Goal: Task Accomplishment & Management: Contribute content

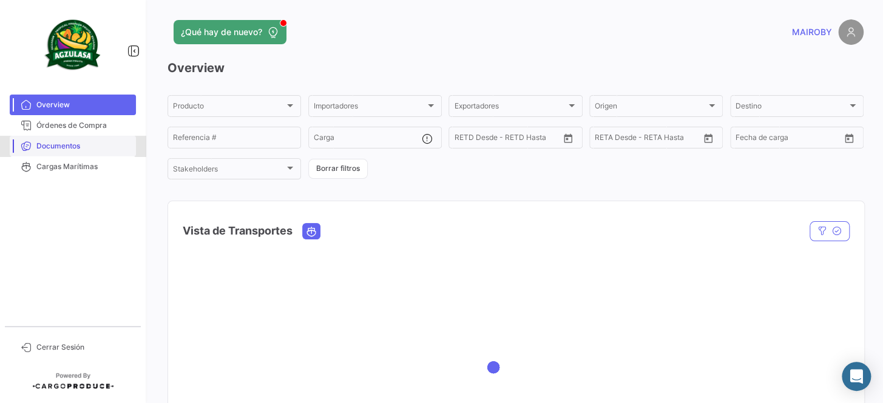
click at [104, 143] on span "Documentos" at bounding box center [83, 146] width 95 height 11
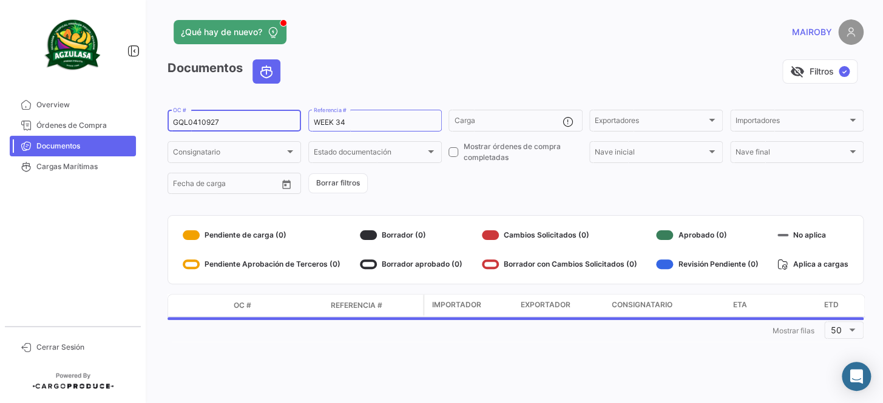
drag, startPoint x: 235, startPoint y: 122, endPoint x: 153, endPoint y: 120, distance: 82.5
click at [153, 120] on div "¿Qué hay de nuevo? [PERSON_NAME] Documentos visibility_off Filtros ✓ GQL0410927…" at bounding box center [515, 201] width 735 height 403
paste input "EBKG13990111"
type input "EBKG13990111"
drag, startPoint x: 346, startPoint y: 123, endPoint x: 340, endPoint y: 124, distance: 6.3
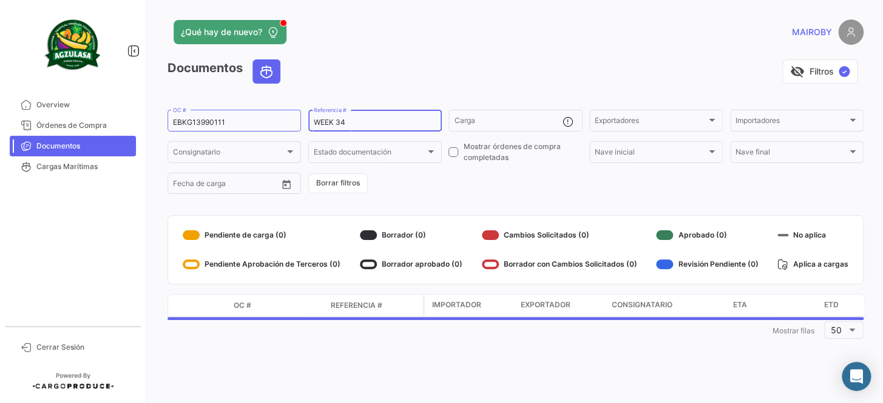
click at [340, 124] on input "WEEK 34" at bounding box center [375, 122] width 123 height 8
type input "WEEK 35"
click at [408, 170] on form "EBKG13990111 OC # WEEK 35 Referencia # Carga Exportadores Exportadores Importad…" at bounding box center [515, 152] width 696 height 88
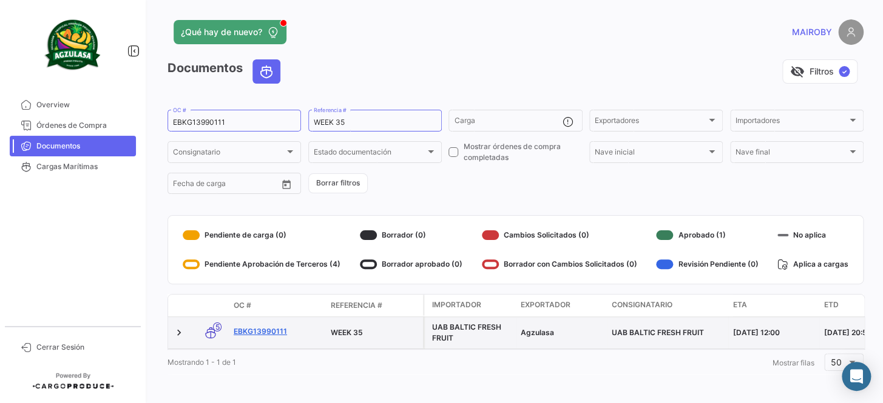
click at [273, 334] on link "EBKG13990111" at bounding box center [277, 331] width 87 height 11
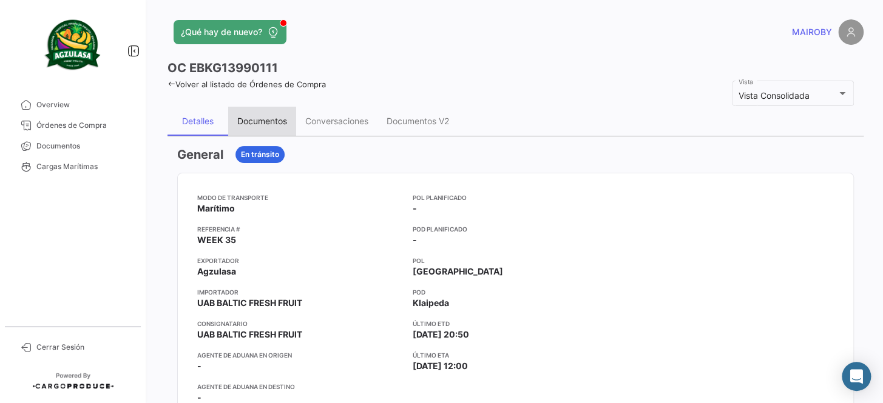
click at [263, 120] on div "Documentos" at bounding box center [262, 121] width 50 height 10
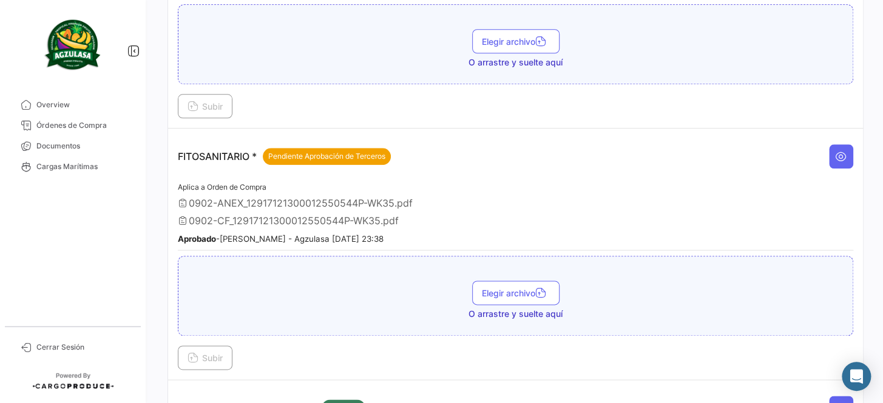
scroll to position [551, 0]
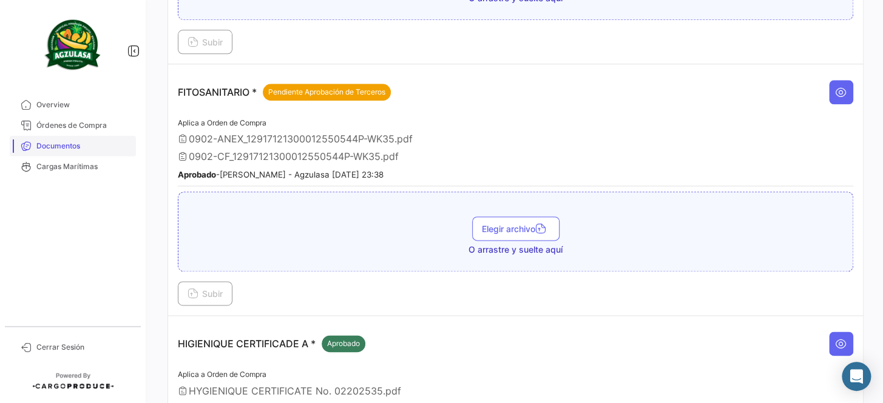
click at [92, 142] on span "Documentos" at bounding box center [83, 146] width 95 height 11
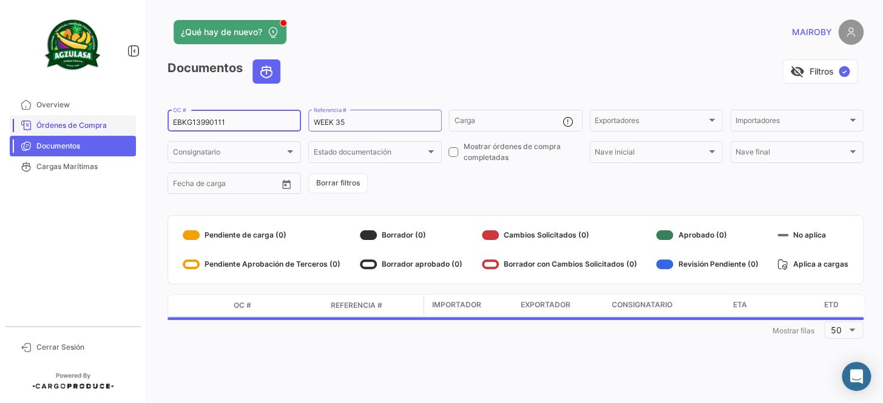
drag, startPoint x: 233, startPoint y: 120, endPoint x: 122, endPoint y: 128, distance: 111.3
click at [122, 128] on mat-sidenav-container "Overview Órdenes de Compra Documentos Cargas Marítimas Cerrar Sesión ¿Qué hay d…" at bounding box center [441, 201] width 883 height 403
paste input "GQL0411886"
type input "GQL0411886"
click at [437, 184] on form "GQL0411886 OC # WEEK 35 Referencia # Carga Exportadores Exportadores Importador…" at bounding box center [515, 152] width 696 height 88
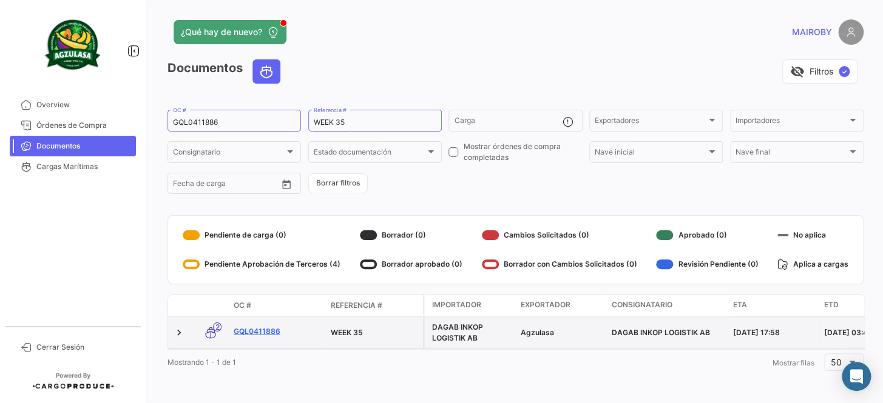
click at [266, 329] on link "GQL0411886" at bounding box center [277, 331] width 87 height 11
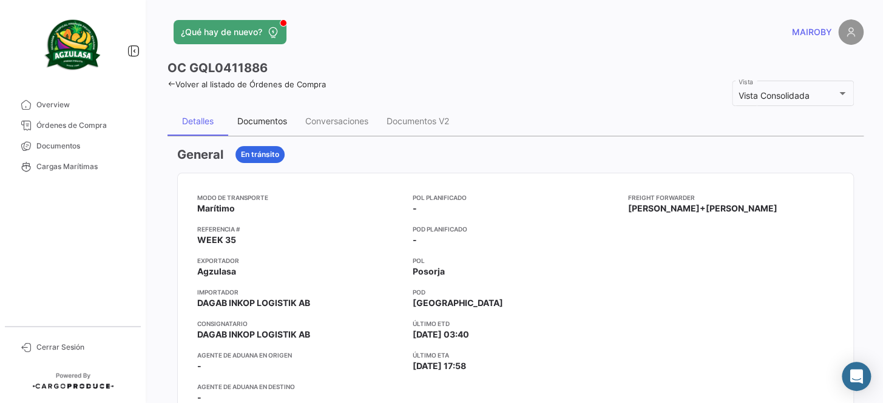
click at [271, 115] on div "Documentos" at bounding box center [262, 121] width 68 height 29
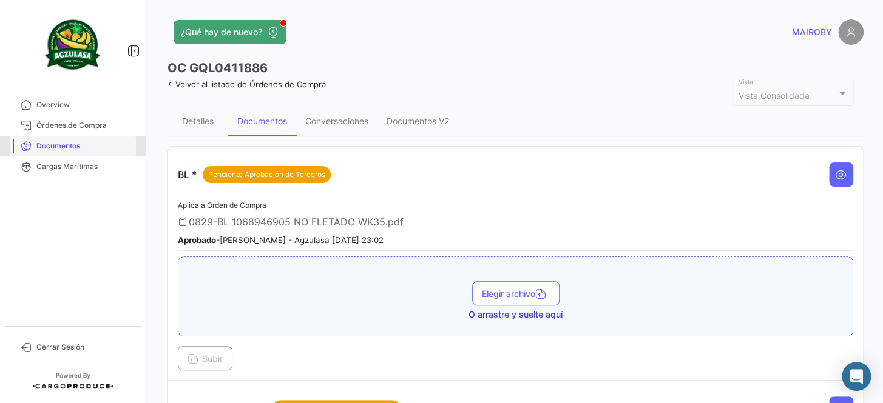
click at [45, 144] on span "Documentos" at bounding box center [83, 146] width 95 height 11
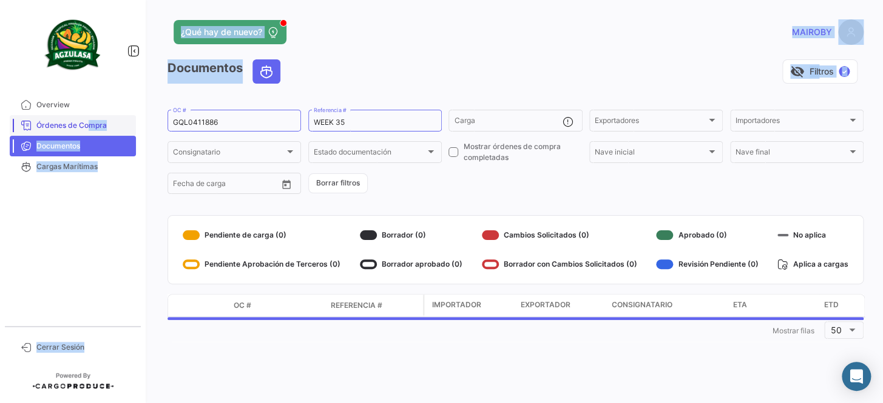
drag, startPoint x: 252, startPoint y: 115, endPoint x: 101, endPoint y: 127, distance: 152.2
click at [83, 126] on mat-sidenav-container "Overview Órdenes de Compra Documentos Cargas Marítimas Cerrar Sesión ¿Qué hay d…" at bounding box center [441, 201] width 883 height 403
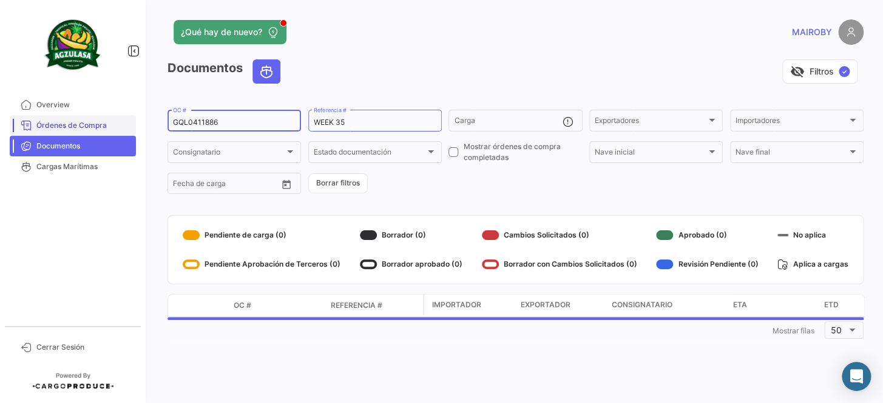
drag, startPoint x: 231, startPoint y: 122, endPoint x: 132, endPoint y: 131, distance: 99.9
click at [132, 131] on mat-sidenav-container "Overview Órdenes de Compra Documentos Cargas Marítimas Cerrar Sesión ¿Qué hay d…" at bounding box center [441, 201] width 883 height 403
paste input "25859257"
type input "258592576"
click at [488, 188] on form "258592576 OC # WEEK 35 Referencia # Carga Exportadores Exportadores Importadore…" at bounding box center [515, 152] width 696 height 88
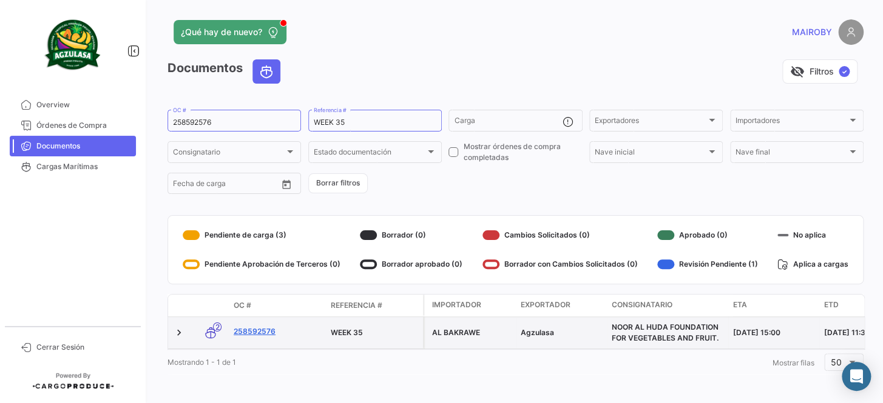
click at [244, 328] on link "258592576" at bounding box center [277, 331] width 87 height 11
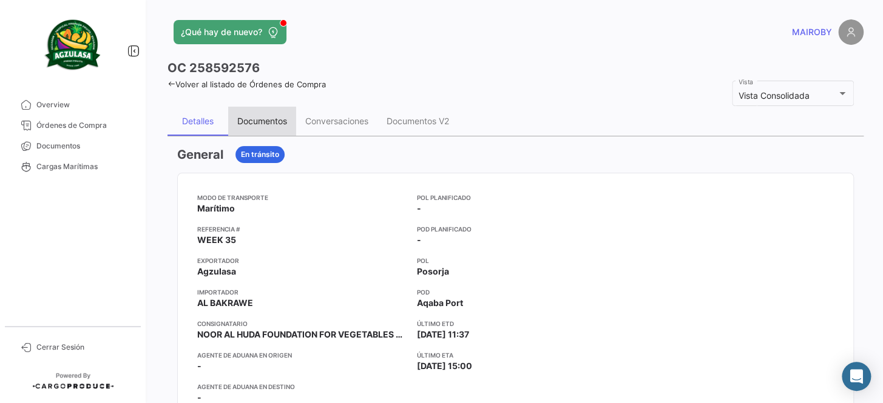
click at [257, 113] on div "Documentos" at bounding box center [262, 121] width 68 height 29
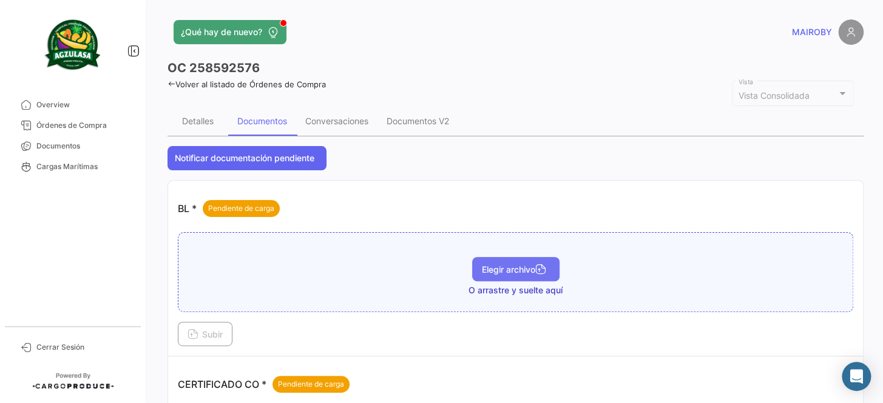
click at [507, 269] on span "Elegir archivo" at bounding box center [516, 270] width 68 height 10
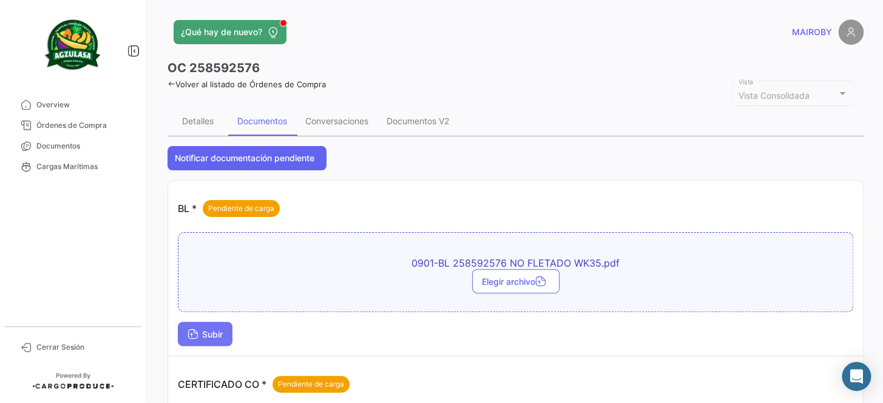
click at [189, 332] on icon at bounding box center [192, 335] width 11 height 11
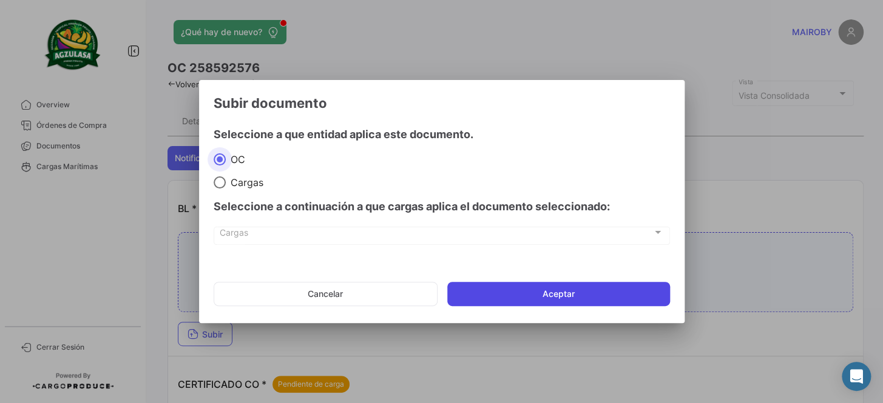
click at [511, 289] on button "Aceptar" at bounding box center [558, 294] width 223 height 24
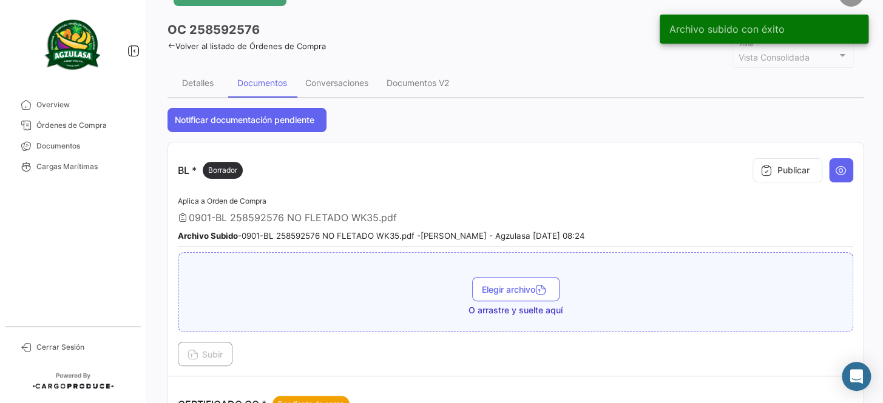
scroll to position [55, 0]
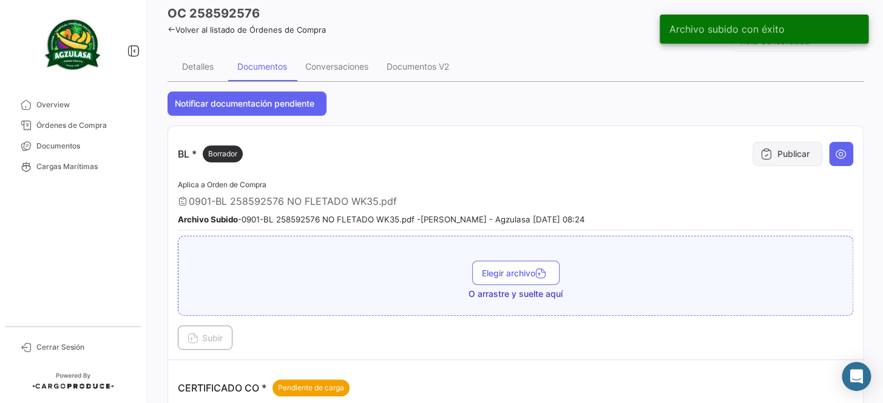
click at [792, 148] on button "Publicar" at bounding box center [787, 154] width 70 height 24
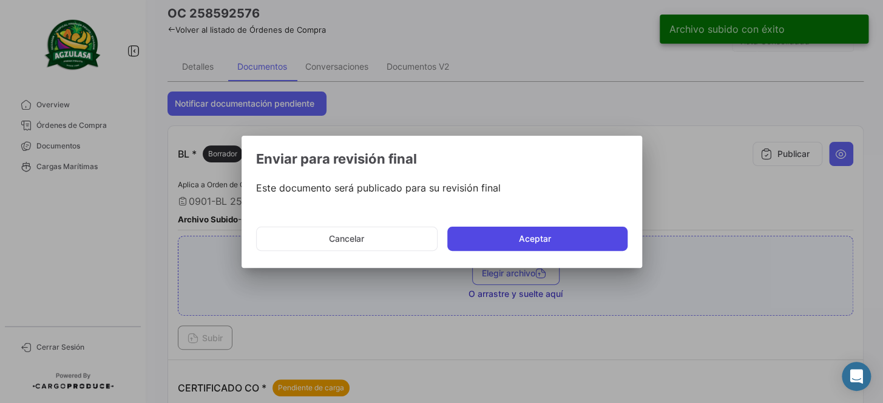
click at [509, 243] on button "Aceptar" at bounding box center [537, 239] width 180 height 24
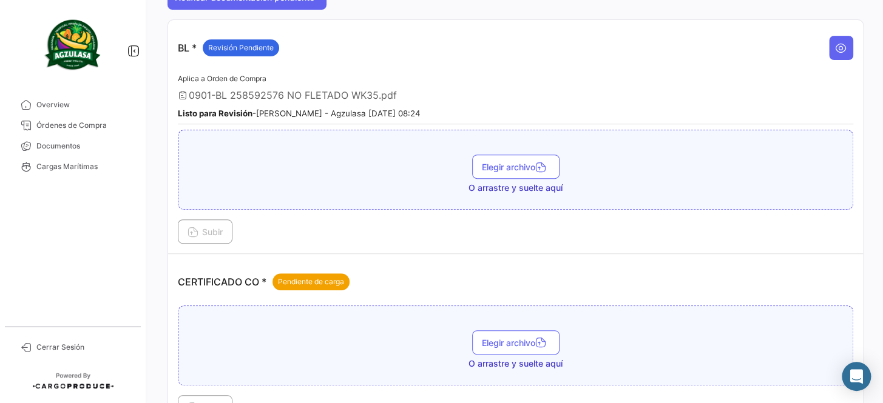
scroll to position [220, 0]
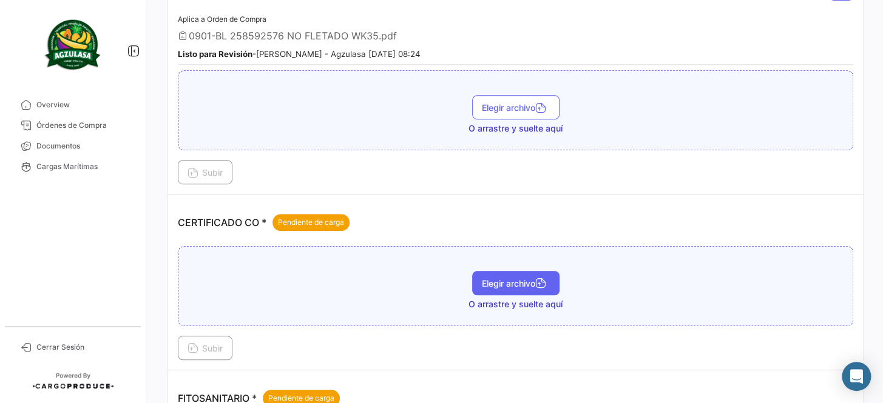
click at [536, 279] on icon "button" at bounding box center [540, 284] width 11 height 11
click at [492, 279] on span "Elegir archivo" at bounding box center [516, 283] width 68 height 10
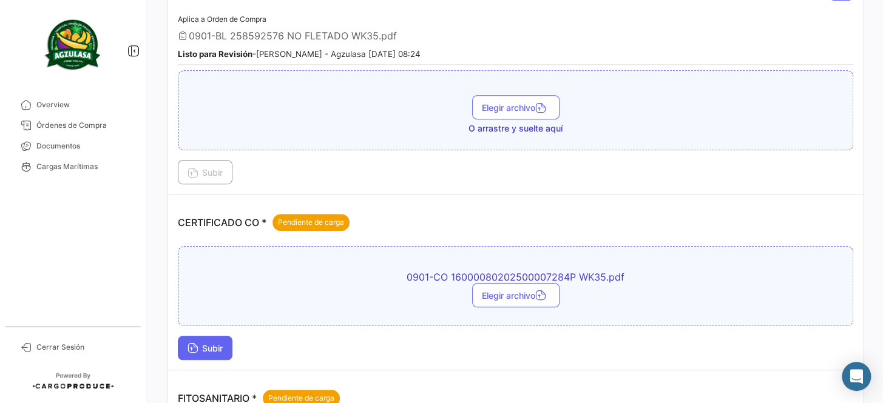
click at [203, 346] on span "Subir" at bounding box center [204, 348] width 35 height 10
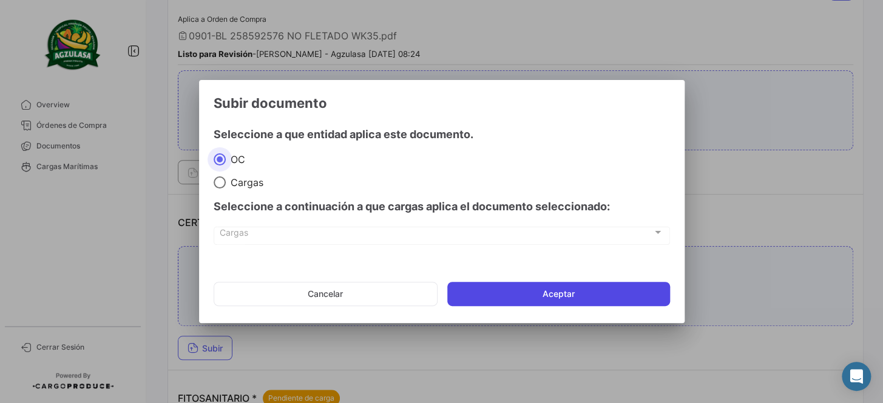
click at [554, 287] on button "Aceptar" at bounding box center [558, 294] width 223 height 24
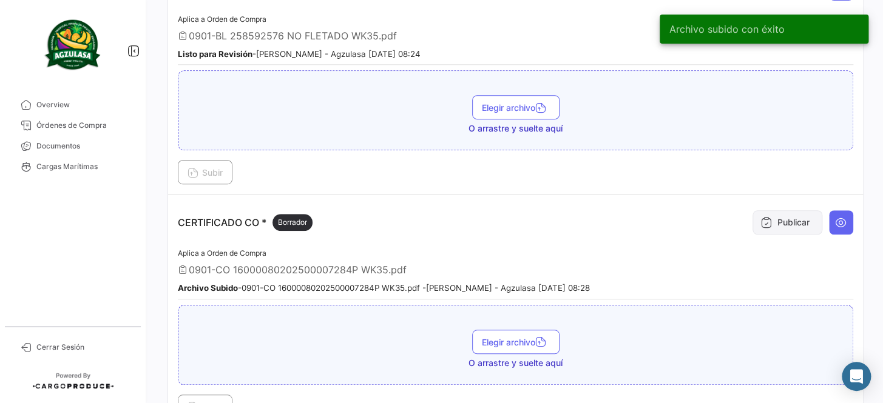
click at [790, 215] on button "Publicar" at bounding box center [787, 223] width 70 height 24
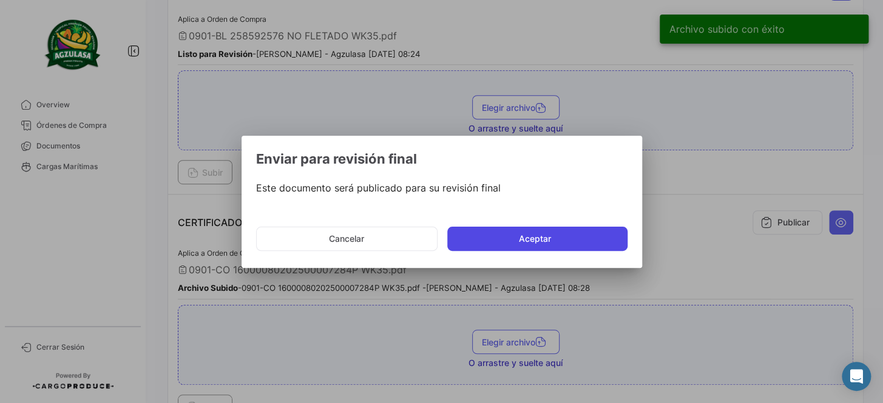
click at [581, 237] on button "Aceptar" at bounding box center [537, 239] width 180 height 24
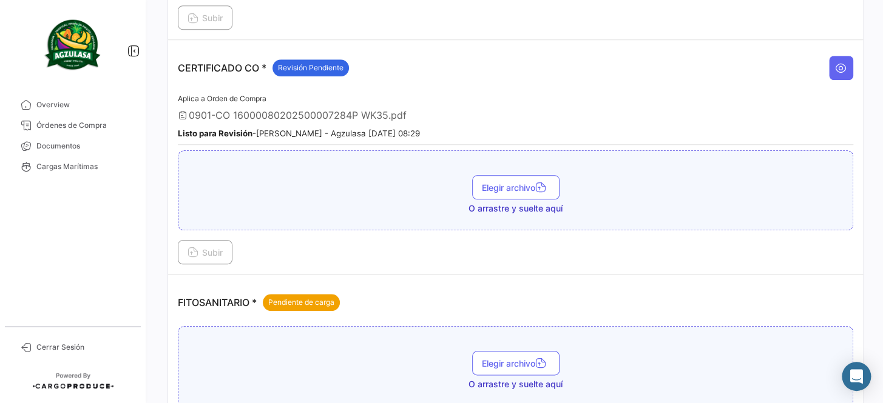
scroll to position [607, 0]
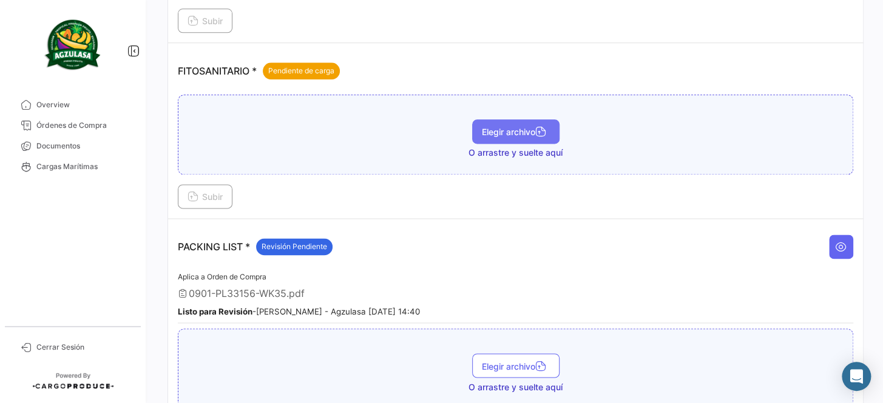
click at [498, 127] on span "Elegir archivo" at bounding box center [516, 132] width 68 height 10
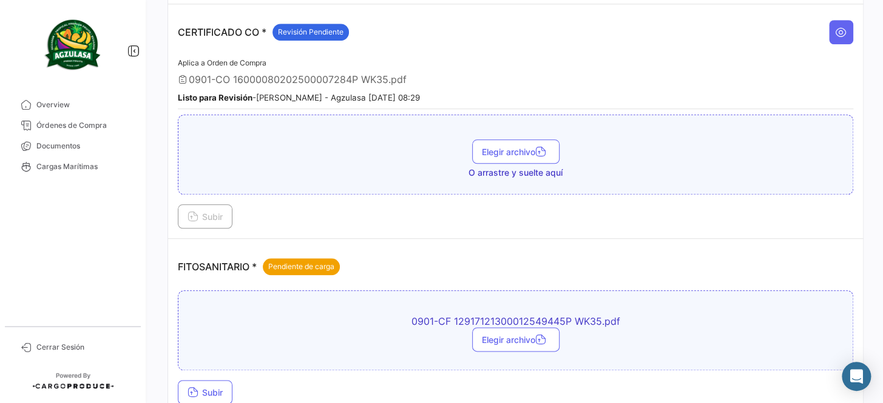
scroll to position [496, 0]
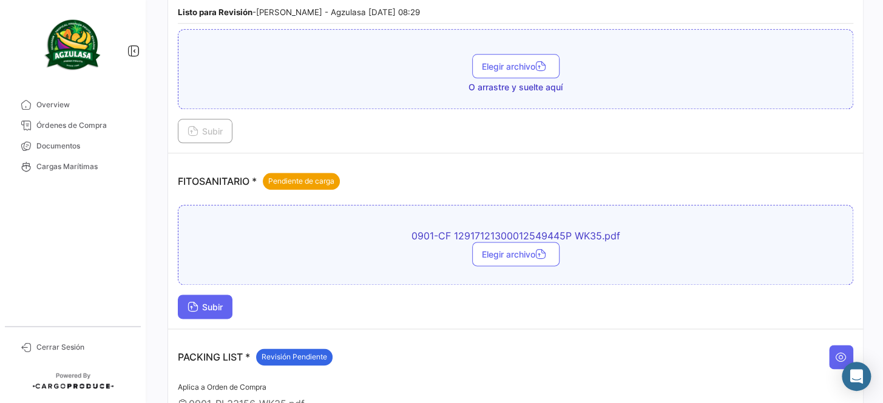
click at [213, 306] on span "Subir" at bounding box center [204, 307] width 35 height 10
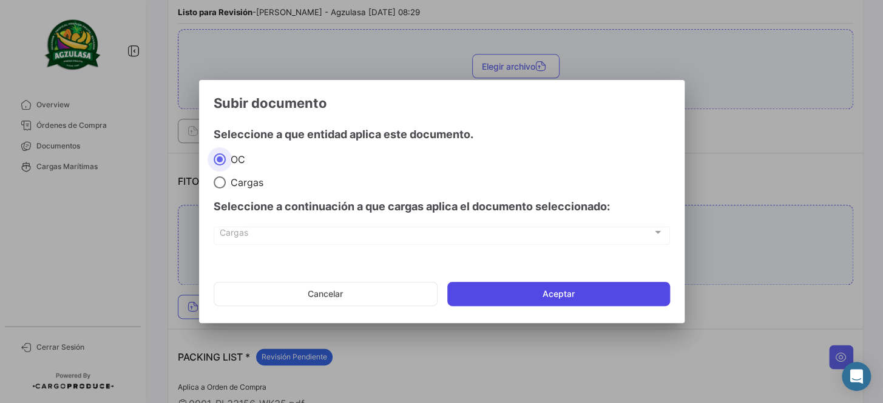
click at [505, 295] on button "Aceptar" at bounding box center [558, 294] width 223 height 24
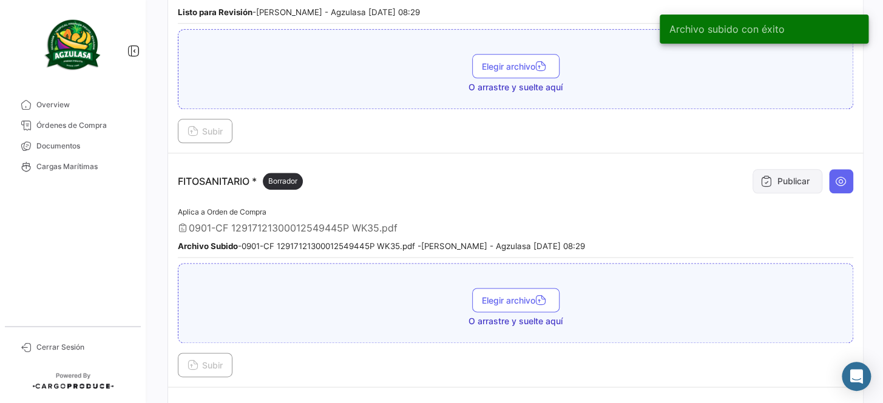
click at [781, 172] on button "Publicar" at bounding box center [787, 181] width 70 height 24
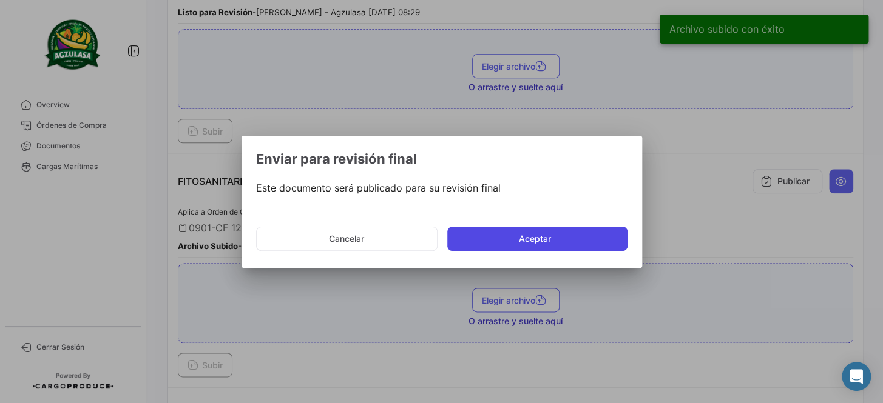
click at [564, 235] on button "Aceptar" at bounding box center [537, 239] width 180 height 24
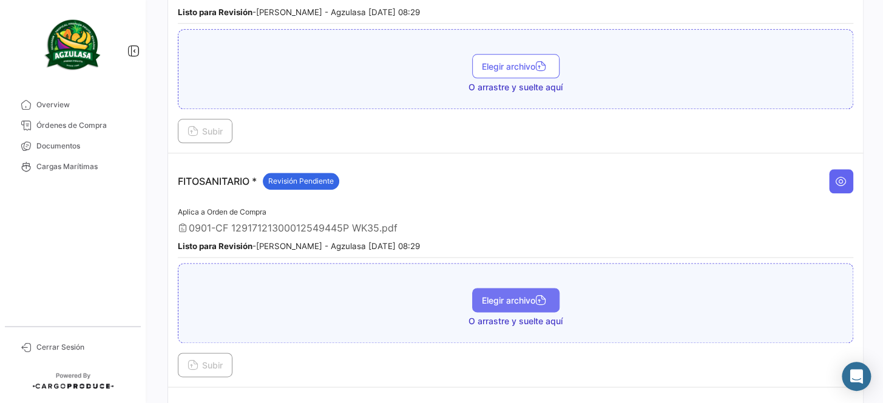
click at [537, 296] on icon "button" at bounding box center [540, 301] width 11 height 11
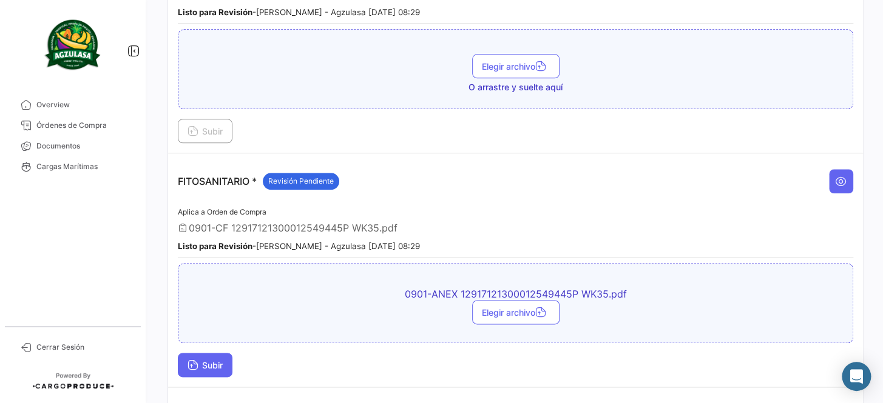
click at [197, 366] on button "Subir" at bounding box center [205, 365] width 55 height 24
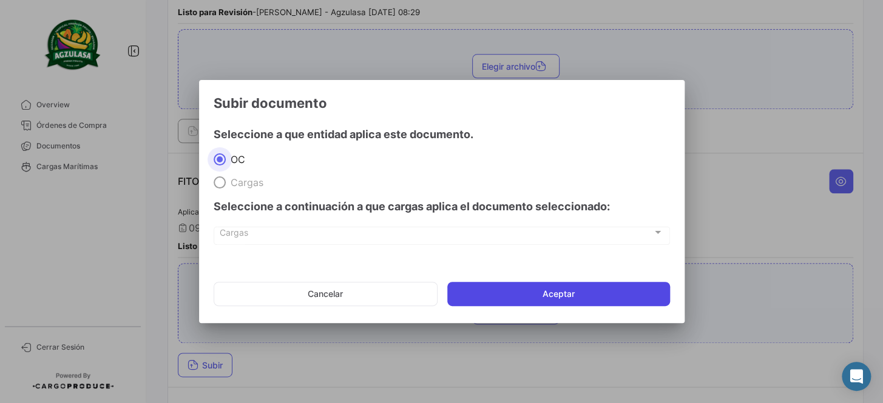
click at [476, 303] on button "Aceptar" at bounding box center [558, 294] width 223 height 24
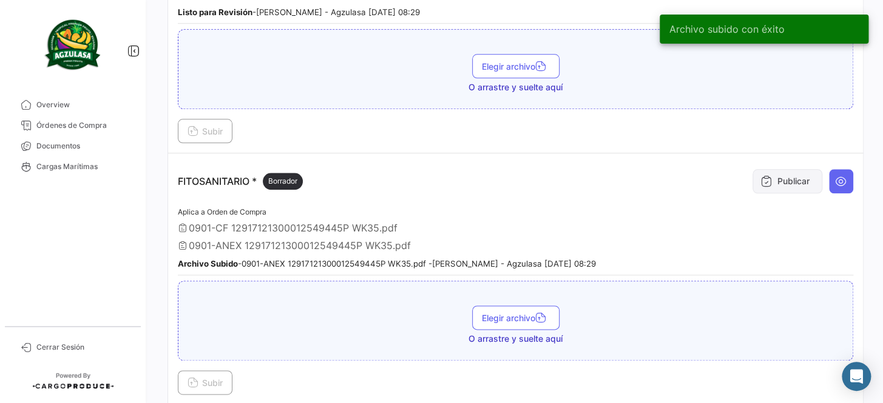
click at [770, 172] on button "Publicar" at bounding box center [787, 181] width 70 height 24
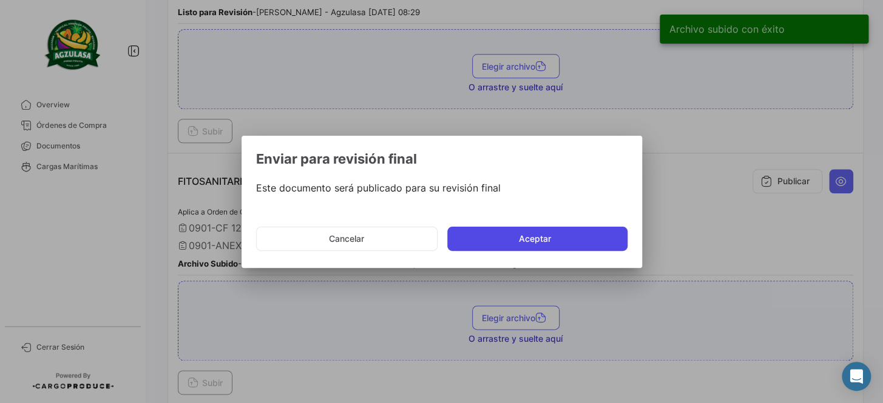
click at [556, 234] on button "Aceptar" at bounding box center [537, 239] width 180 height 24
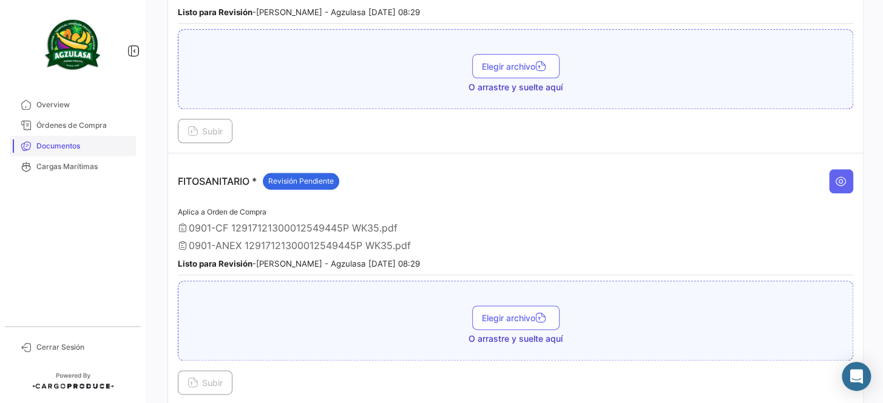
click at [103, 145] on span "Documentos" at bounding box center [83, 146] width 95 height 11
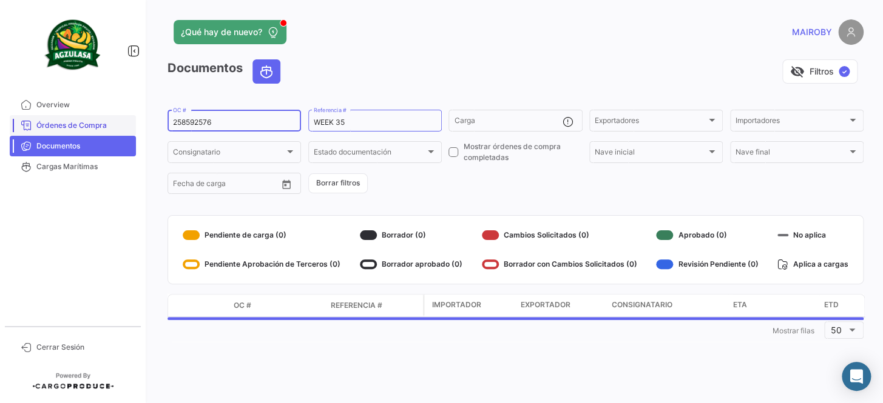
drag, startPoint x: 235, startPoint y: 123, endPoint x: 121, endPoint y: 125, distance: 113.5
click at [121, 125] on mat-sidenav-container "Overview Órdenes de Compra Documentos Cargas Marítimas Cerrar Sesión ¿Qué hay d…" at bounding box center [441, 201] width 883 height 403
paste input "GQL041210"
type input "GQL0412106"
click at [473, 186] on form "GQL0412106 OC # WEEK 35 Referencia # Carga Exportadores Exportadores Importador…" at bounding box center [515, 152] width 696 height 88
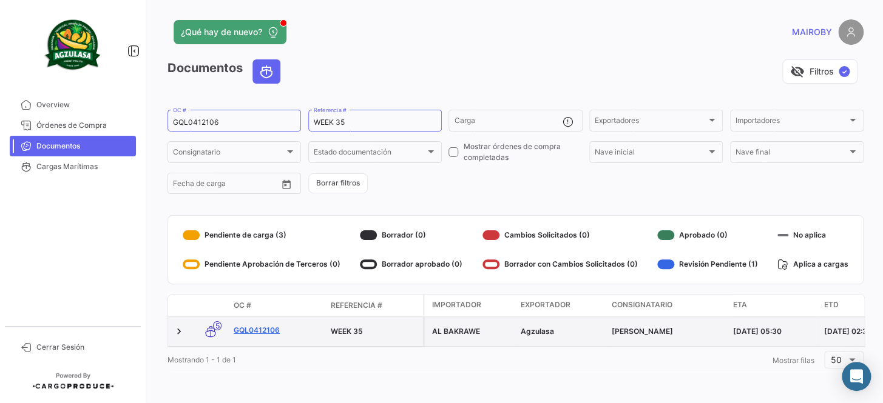
click at [257, 334] on link "GQL0412106" at bounding box center [277, 330] width 87 height 11
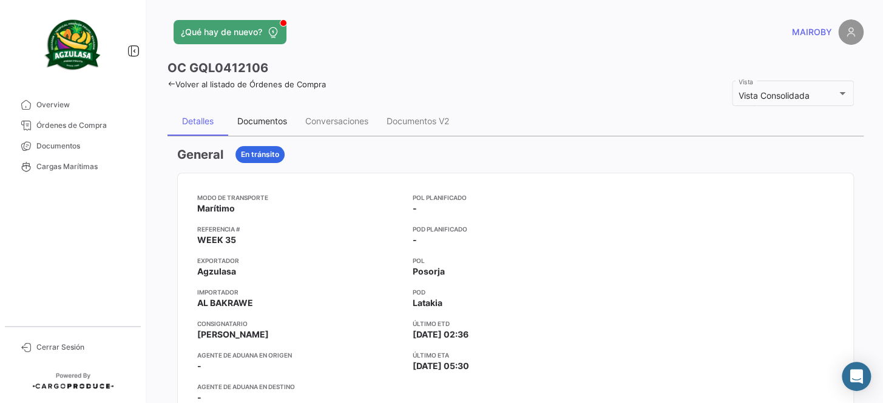
click at [264, 121] on div "Documentos" at bounding box center [262, 121] width 50 height 10
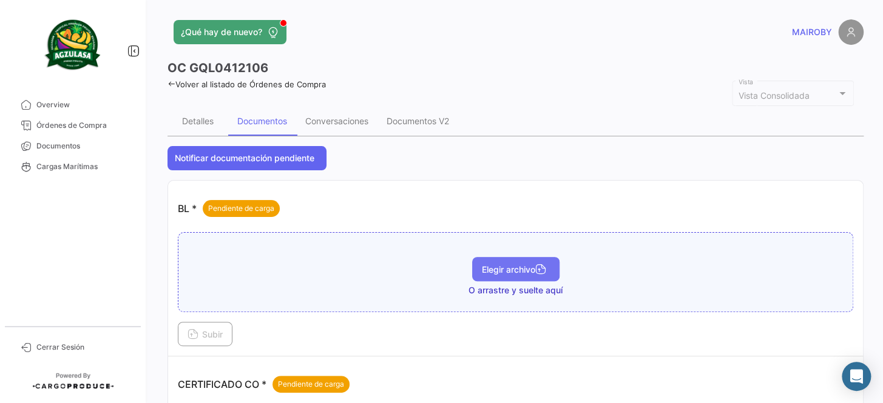
click at [515, 265] on span "Elegir archivo" at bounding box center [516, 270] width 68 height 10
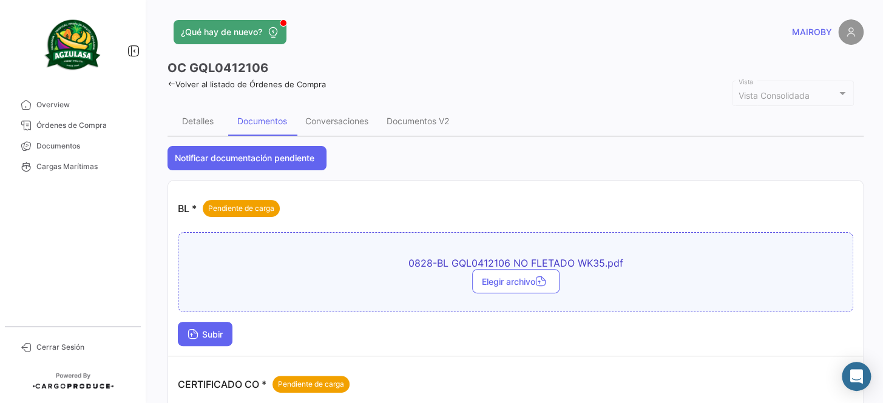
click at [218, 344] on button "Subir" at bounding box center [205, 334] width 55 height 24
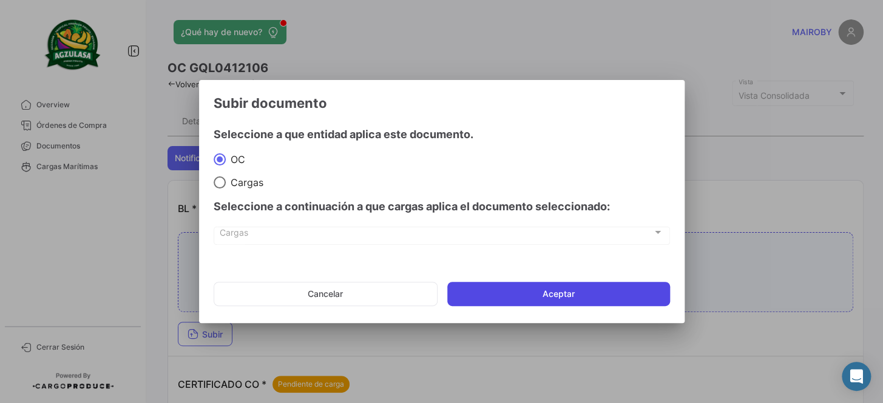
click at [480, 292] on button "Aceptar" at bounding box center [558, 294] width 223 height 24
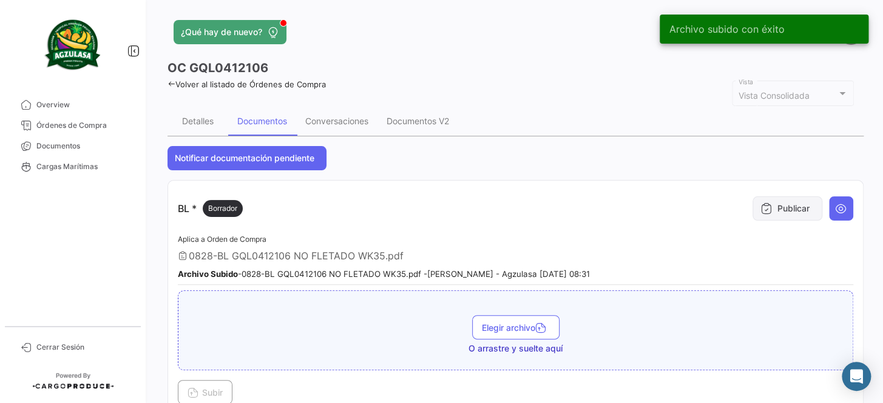
click at [767, 209] on button "Publicar" at bounding box center [787, 209] width 70 height 24
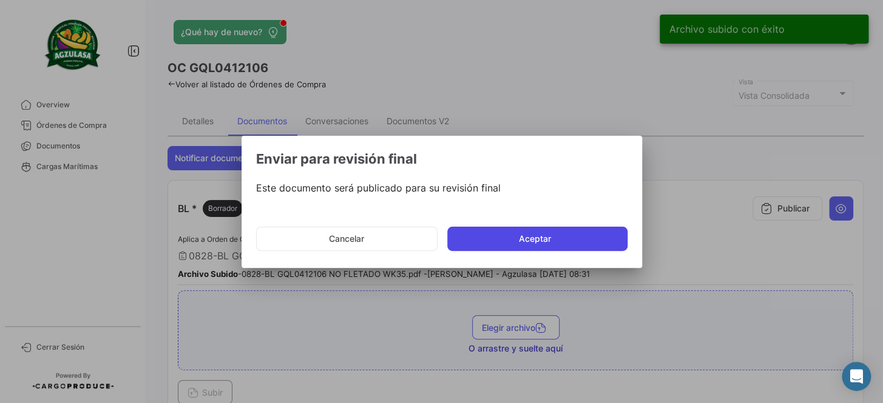
click at [582, 234] on button "Aceptar" at bounding box center [537, 239] width 180 height 24
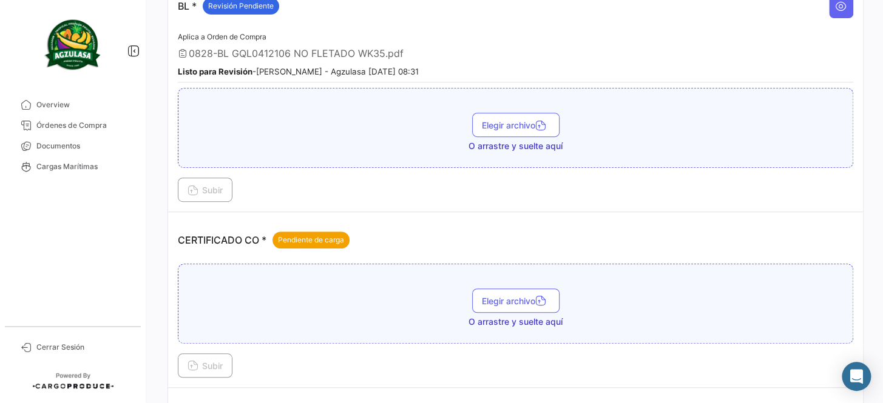
scroll to position [220, 0]
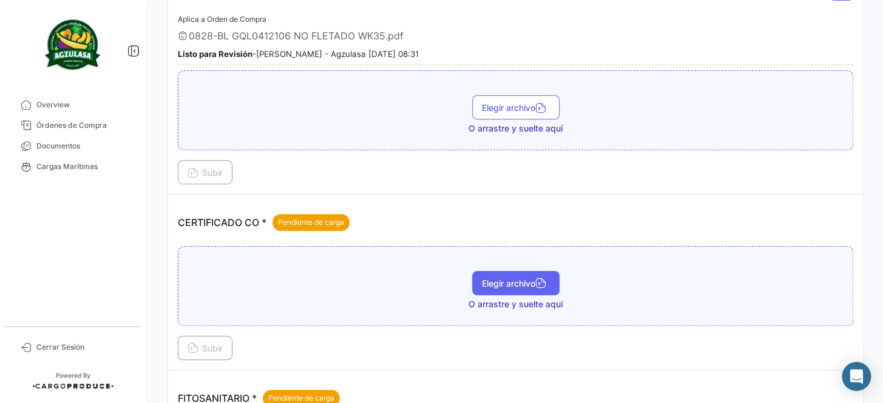
click at [496, 285] on span "Elegir archivo" at bounding box center [516, 283] width 68 height 10
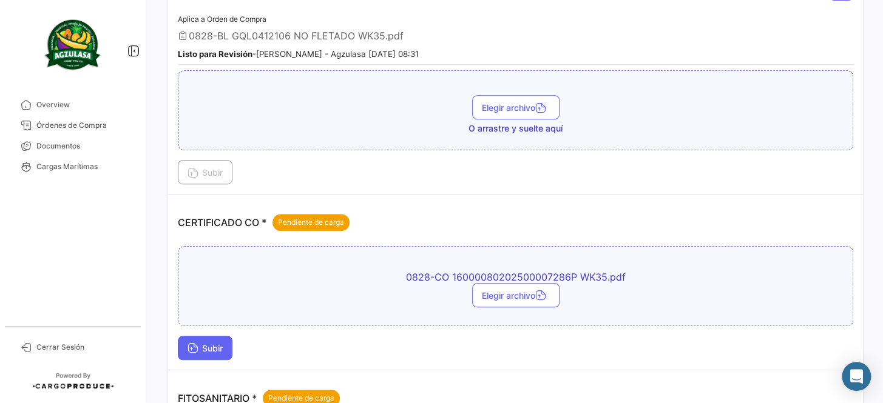
click at [212, 351] on button "Subir" at bounding box center [205, 348] width 55 height 24
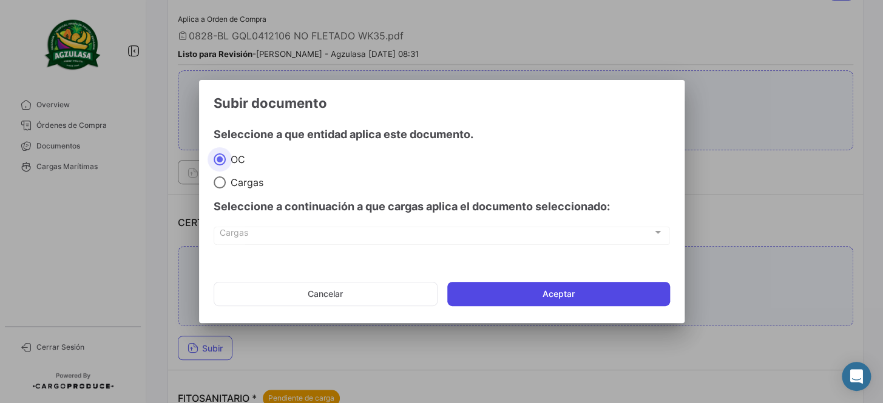
click at [568, 291] on button "Aceptar" at bounding box center [558, 294] width 223 height 24
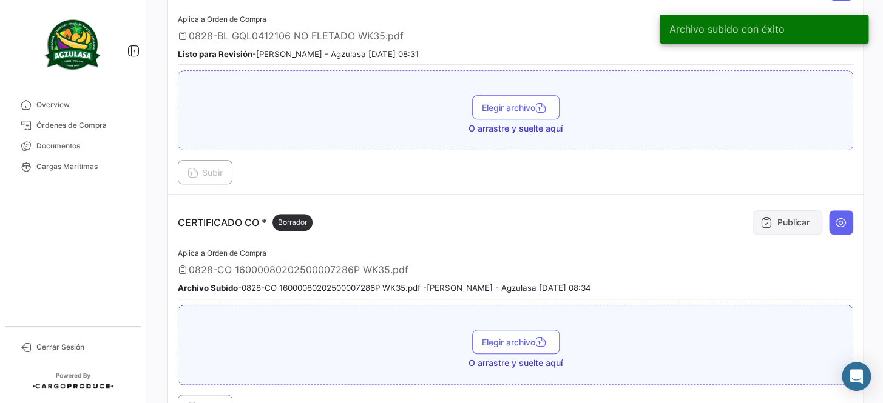
click at [764, 217] on icon at bounding box center [766, 223] width 12 height 12
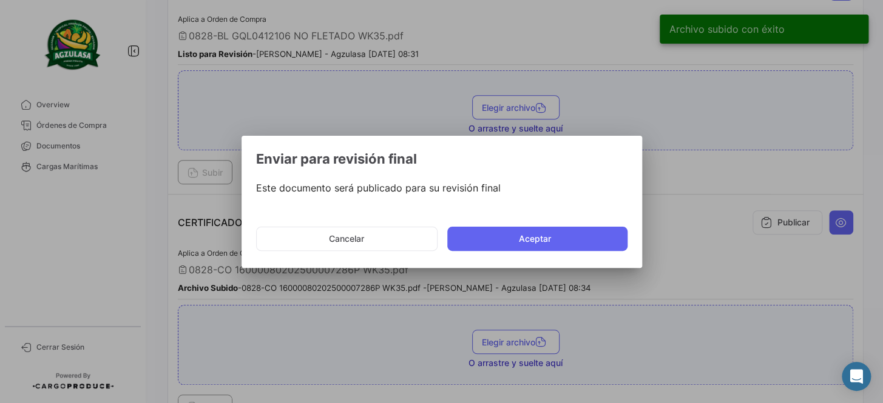
click at [558, 224] on mat-dialog-actions "Cancelar Aceptar" at bounding box center [441, 238] width 371 height 41
click at [538, 236] on button "Aceptar" at bounding box center [537, 239] width 180 height 24
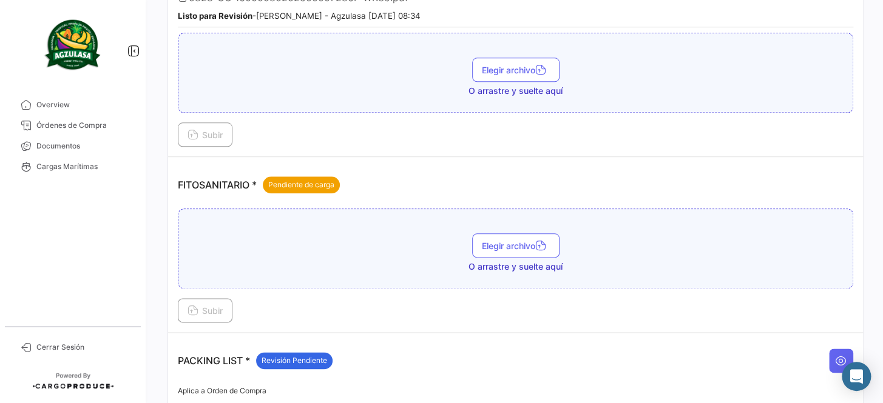
scroll to position [496, 0]
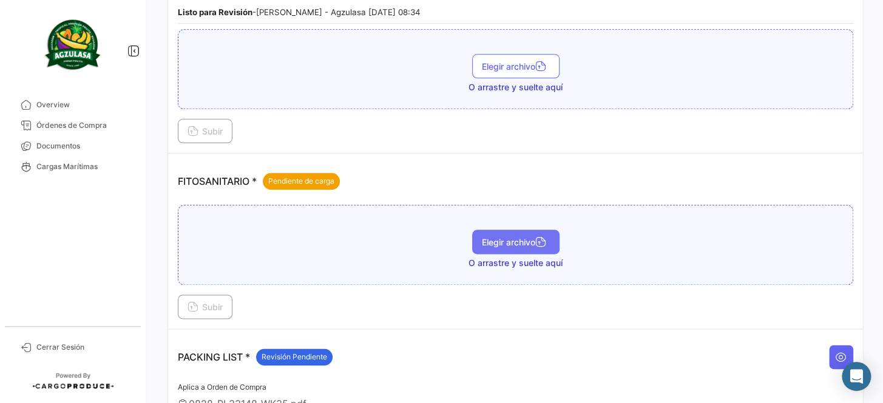
click at [497, 237] on span "Elegir archivo" at bounding box center [516, 242] width 68 height 10
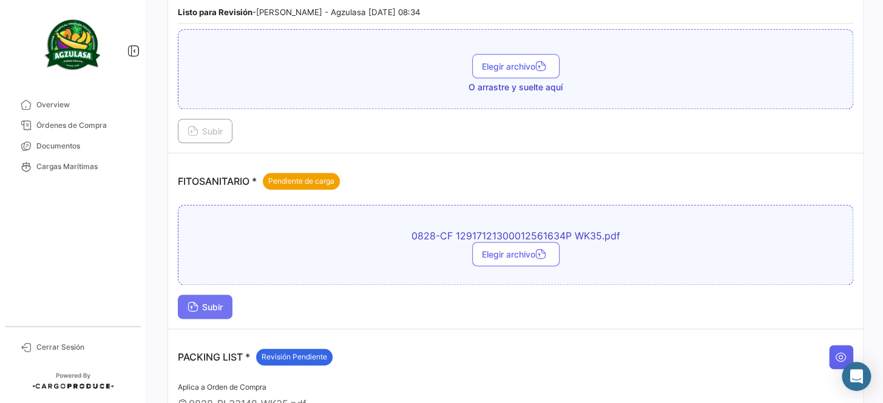
click at [206, 304] on span "Subir" at bounding box center [204, 307] width 35 height 10
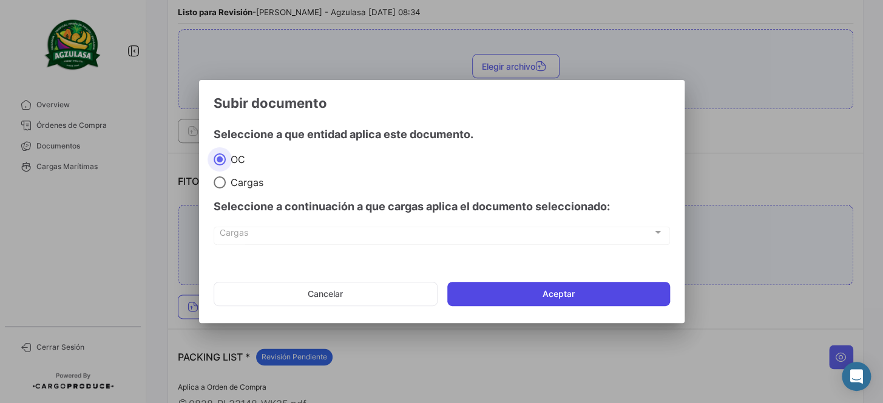
click at [516, 297] on button "Aceptar" at bounding box center [558, 294] width 223 height 24
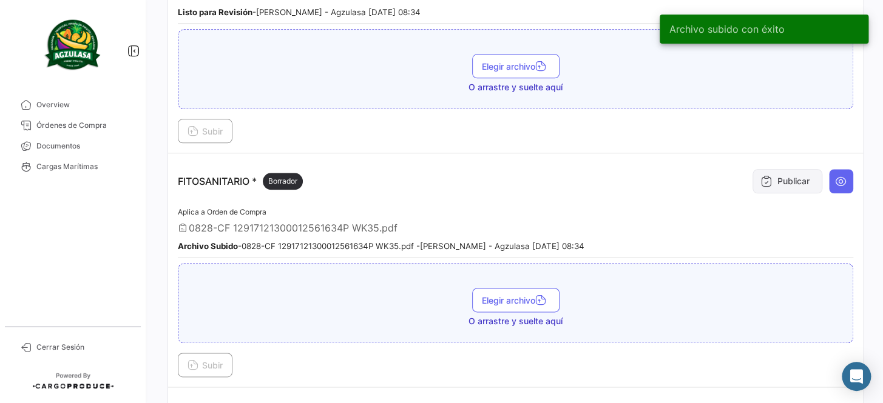
click at [760, 177] on icon at bounding box center [766, 181] width 12 height 12
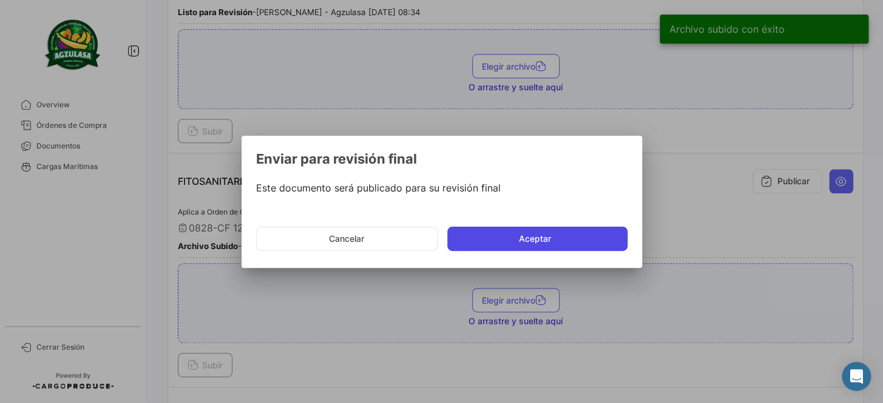
click at [601, 231] on button "Aceptar" at bounding box center [537, 239] width 180 height 24
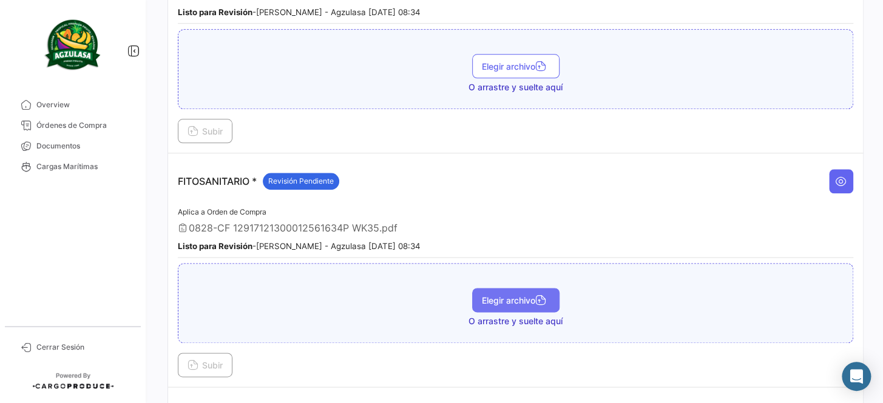
click at [496, 295] on span "Elegir archivo" at bounding box center [516, 300] width 68 height 10
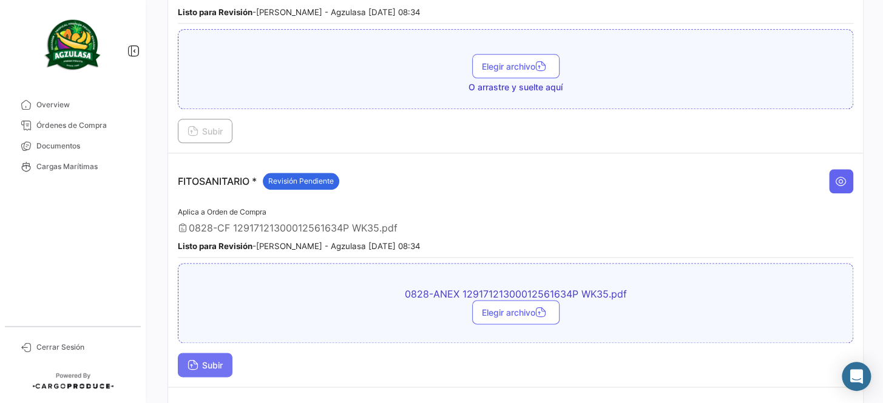
click at [202, 365] on button "Subir" at bounding box center [205, 365] width 55 height 24
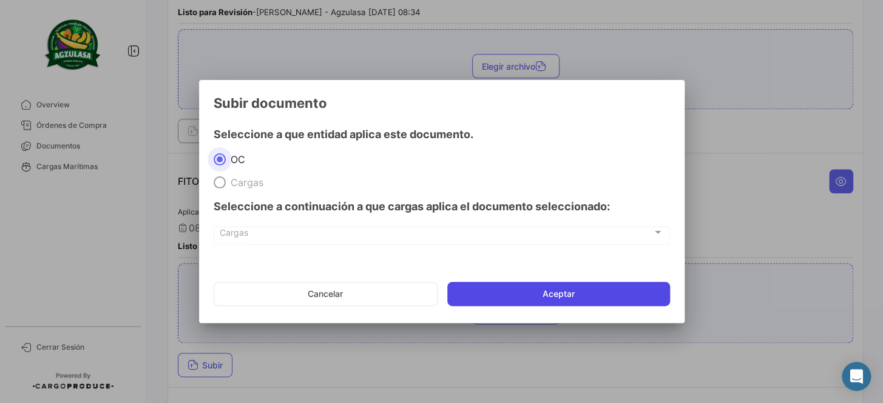
click at [519, 294] on button "Aceptar" at bounding box center [558, 294] width 223 height 24
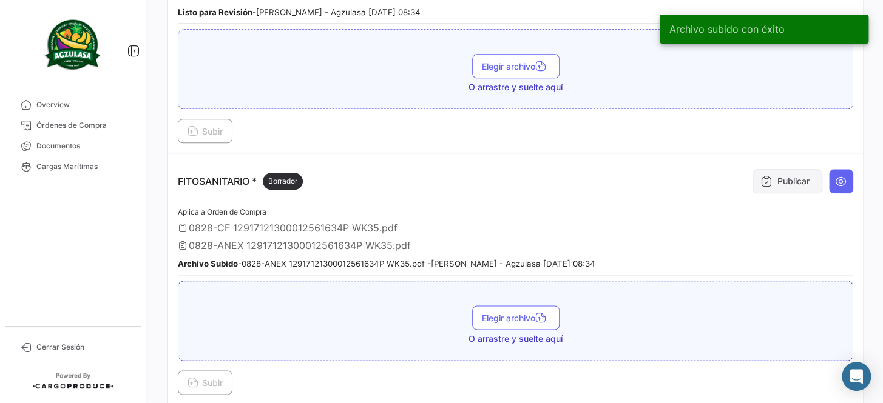
click at [775, 176] on button "Publicar" at bounding box center [787, 181] width 70 height 24
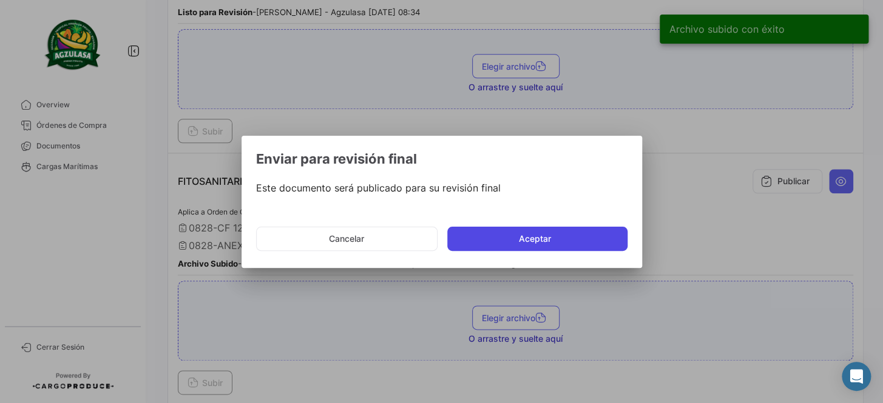
click at [586, 237] on button "Aceptar" at bounding box center [537, 239] width 180 height 24
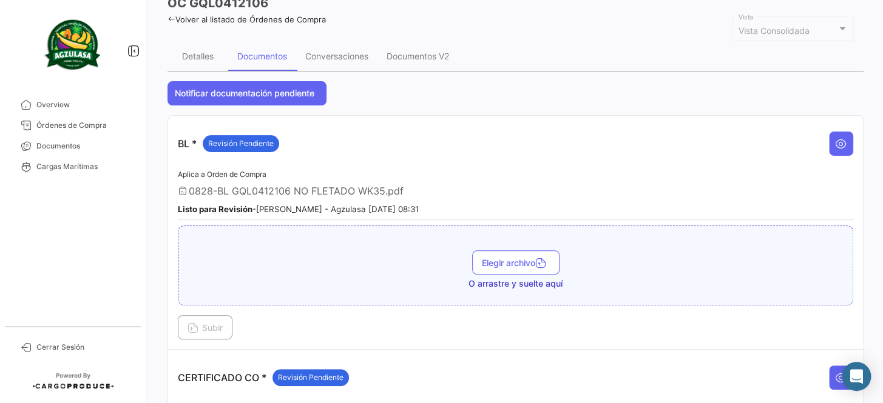
scroll to position [0, 0]
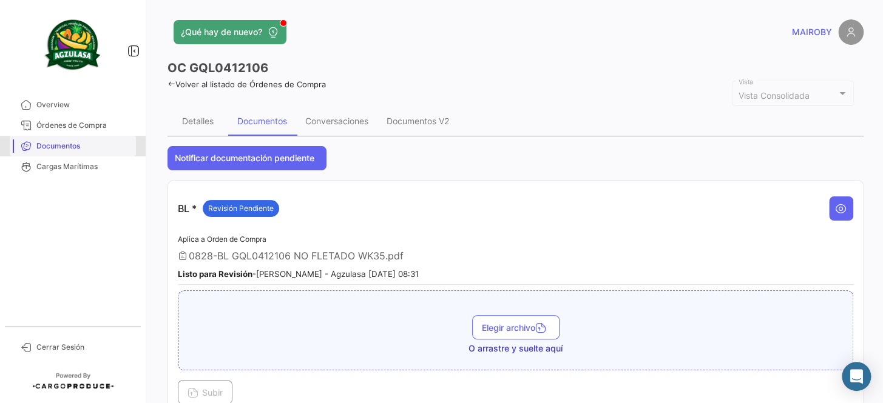
click at [103, 145] on span "Documentos" at bounding box center [83, 146] width 95 height 11
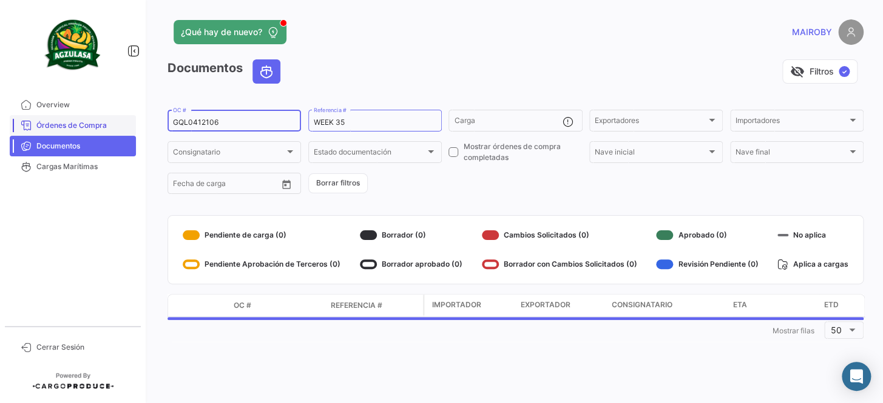
drag, startPoint x: 251, startPoint y: 121, endPoint x: 106, endPoint y: 121, distance: 145.0
click at [106, 121] on mat-sidenav-container "Overview Órdenes de Compra Documentos Cargas Marítimas Cerrar Sesión ¿Qué hay d…" at bounding box center [441, 201] width 883 height 403
paste input "1799"
type input "GQL0411799"
click at [473, 187] on form "GQL0411799 OC # WEEK 35 Referencia # Carga Exportadores Exportadores Importador…" at bounding box center [515, 152] width 696 height 88
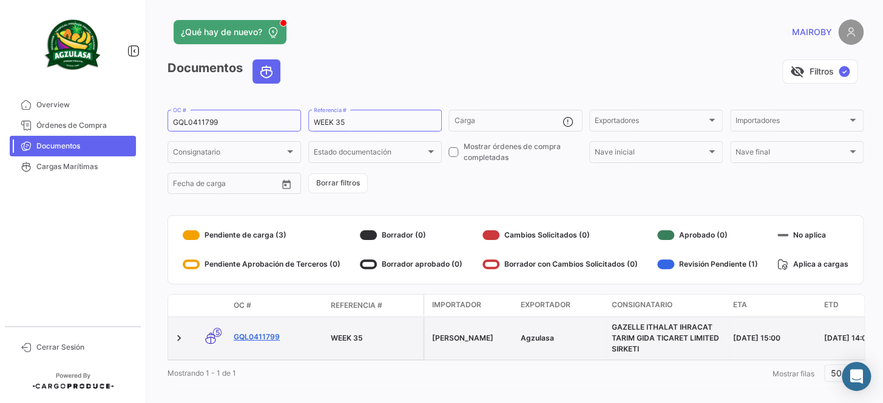
click at [258, 334] on link "GQL0411799" at bounding box center [277, 337] width 87 height 11
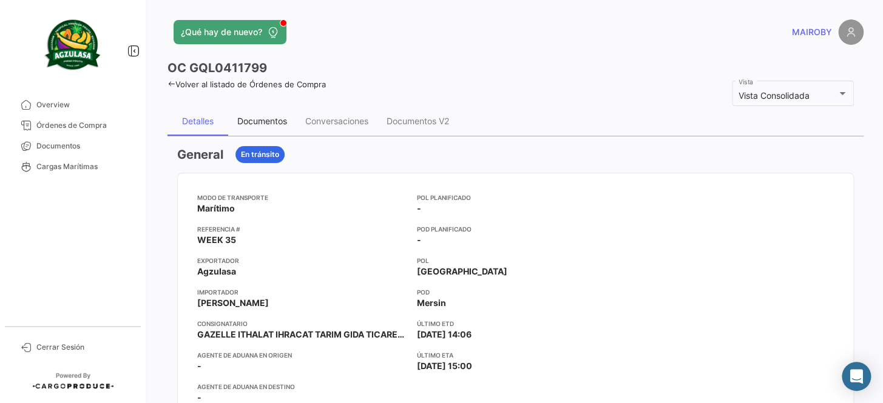
click at [275, 128] on div "Documentos" at bounding box center [262, 121] width 68 height 29
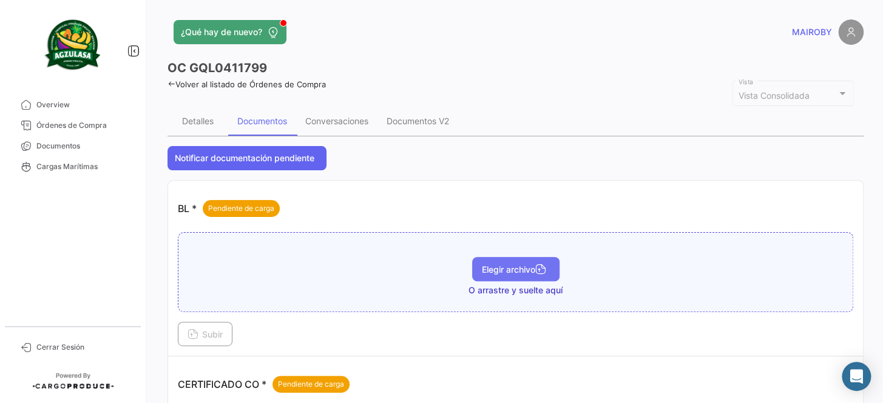
click at [517, 268] on span "Elegir archivo" at bounding box center [516, 270] width 68 height 10
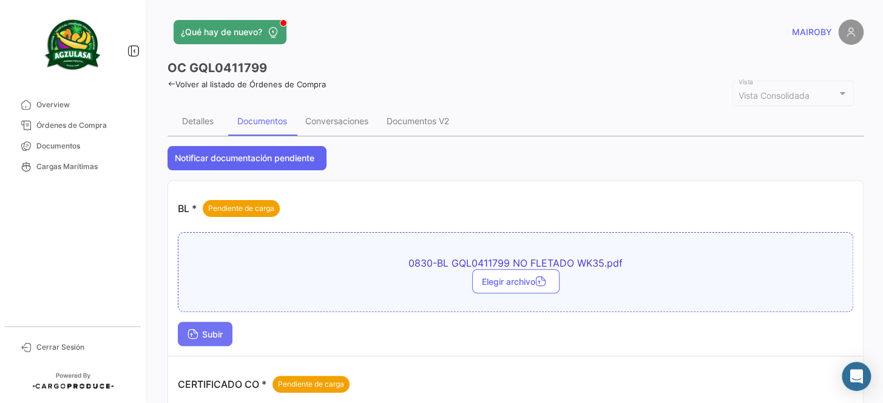
click at [206, 335] on span "Subir" at bounding box center [204, 334] width 35 height 10
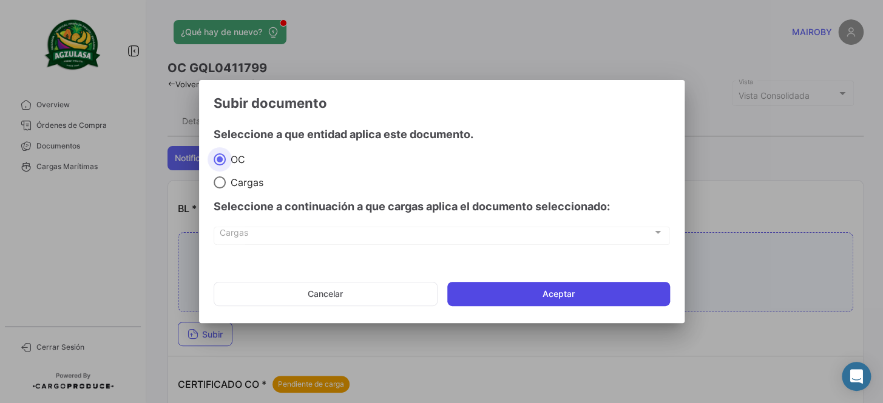
click at [518, 289] on button "Aceptar" at bounding box center [558, 294] width 223 height 24
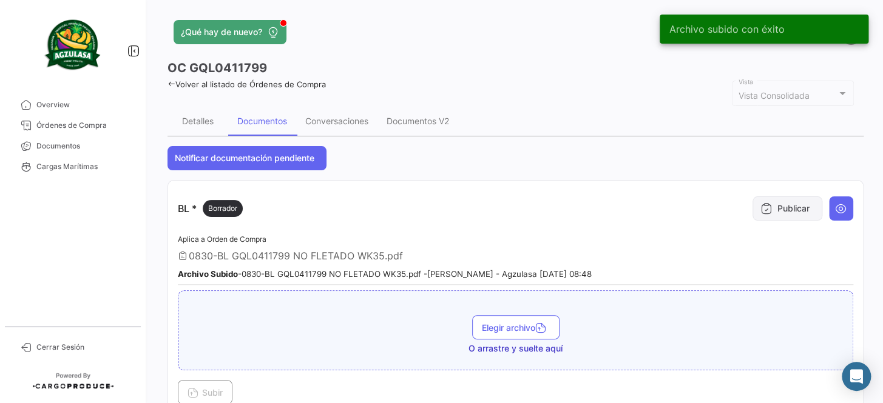
click at [763, 206] on icon at bounding box center [766, 209] width 12 height 12
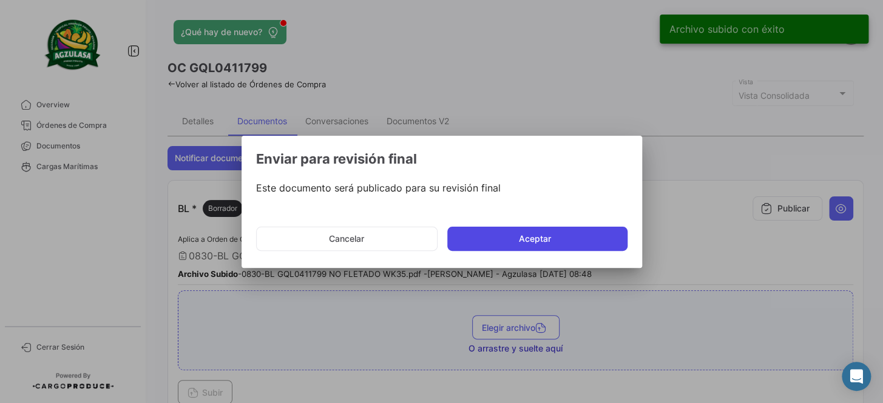
click at [565, 236] on button "Aceptar" at bounding box center [537, 239] width 180 height 24
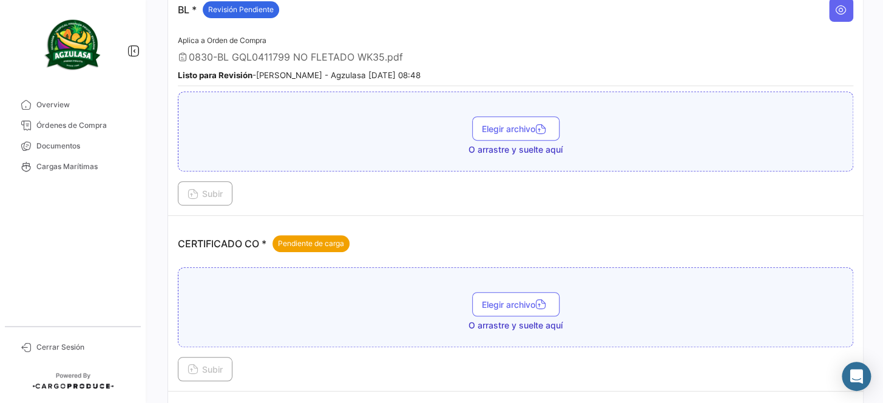
scroll to position [220, 0]
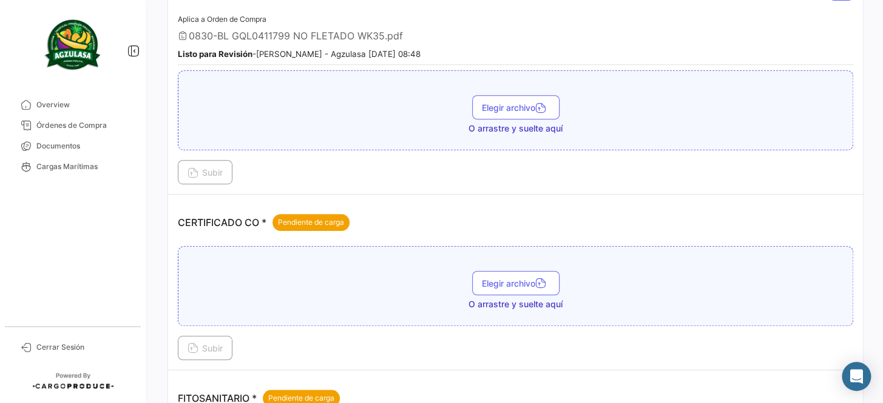
click at [531, 298] on span "O arrastre y suelte aquí" at bounding box center [515, 304] width 94 height 12
click at [528, 284] on span "Elegir archivo" at bounding box center [516, 283] width 68 height 10
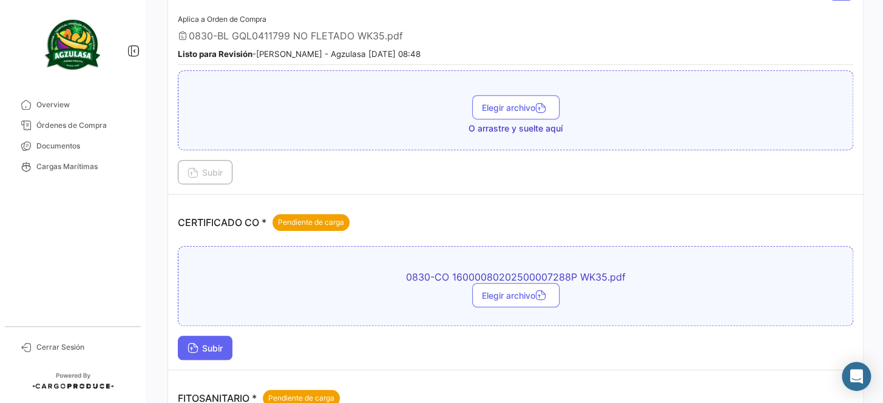
click at [220, 350] on span "Subir" at bounding box center [204, 348] width 35 height 10
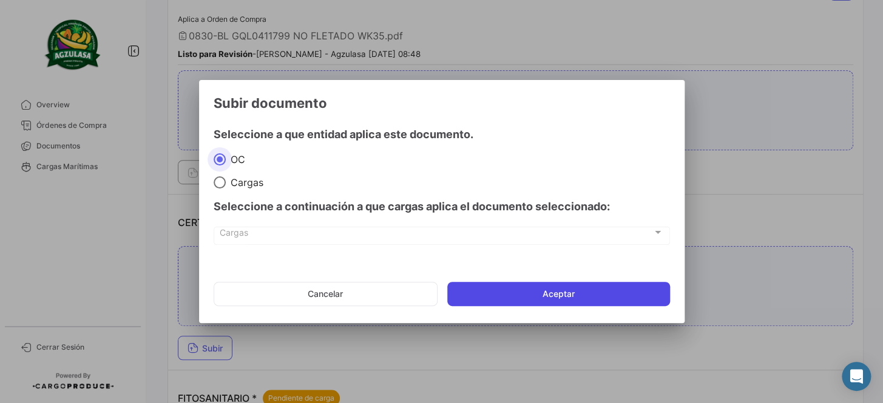
click at [516, 291] on button "Aceptar" at bounding box center [558, 294] width 223 height 24
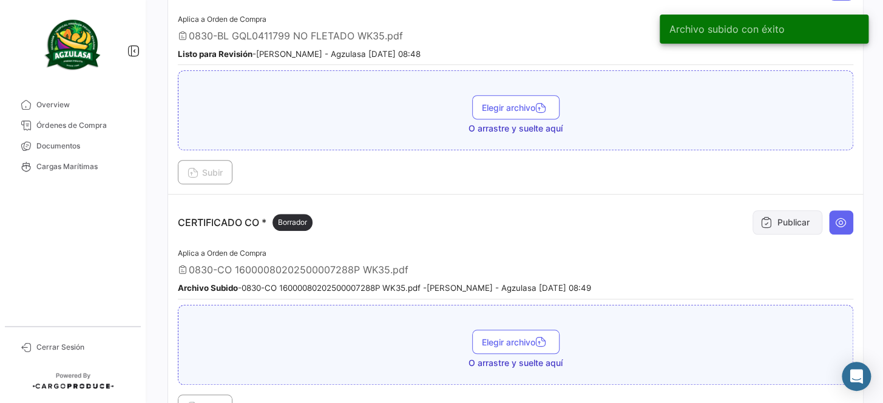
click at [778, 217] on button "Publicar" at bounding box center [787, 223] width 70 height 24
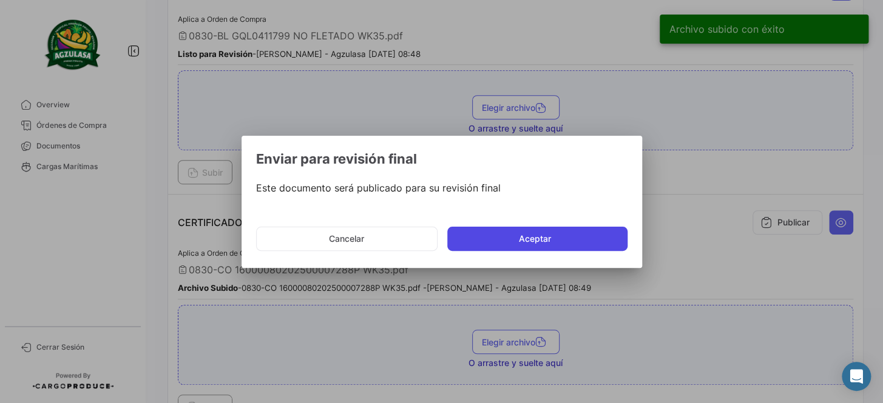
click at [578, 238] on button "Aceptar" at bounding box center [537, 239] width 180 height 24
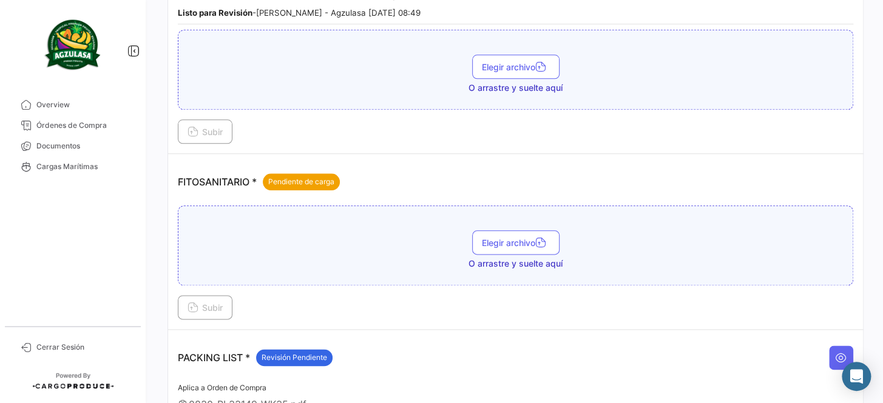
scroll to position [496, 0]
click at [535, 240] on icon "button" at bounding box center [540, 243] width 11 height 11
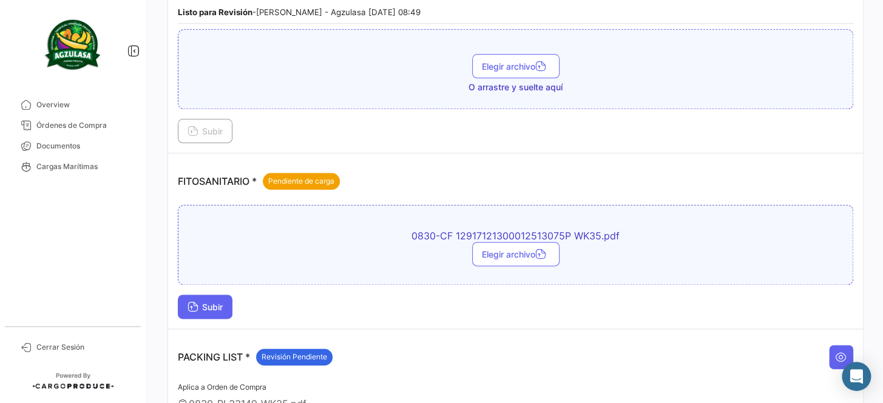
click at [209, 302] on span "Subir" at bounding box center [204, 307] width 35 height 10
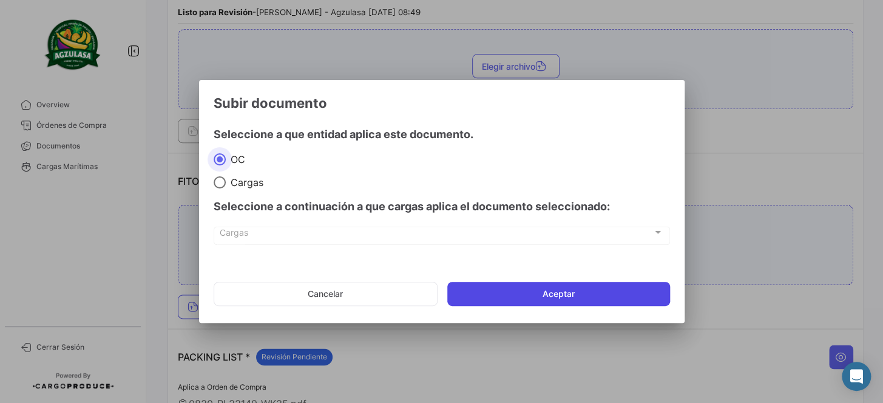
click at [536, 294] on button "Aceptar" at bounding box center [558, 294] width 223 height 24
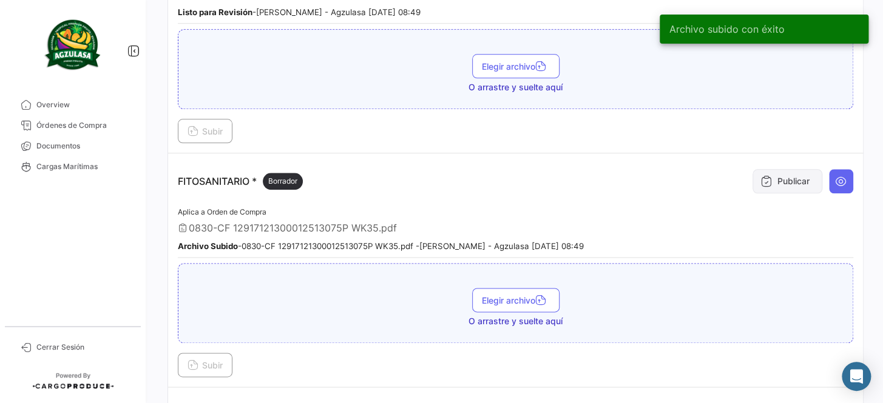
click at [768, 170] on button "Publicar" at bounding box center [787, 181] width 70 height 24
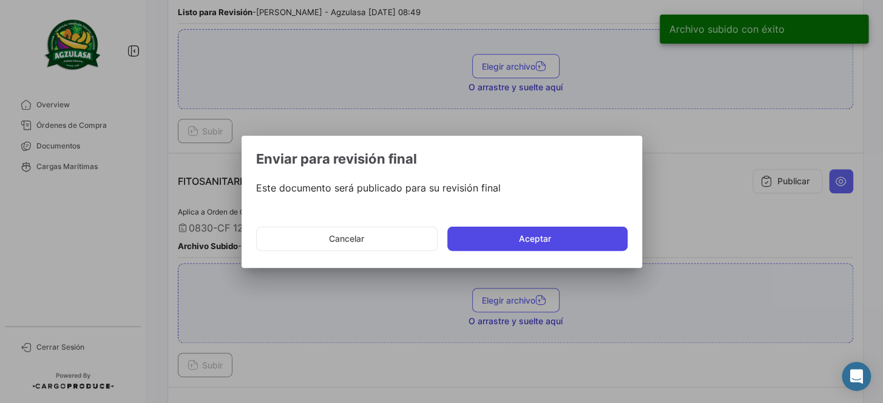
click at [492, 233] on button "Aceptar" at bounding box center [537, 239] width 180 height 24
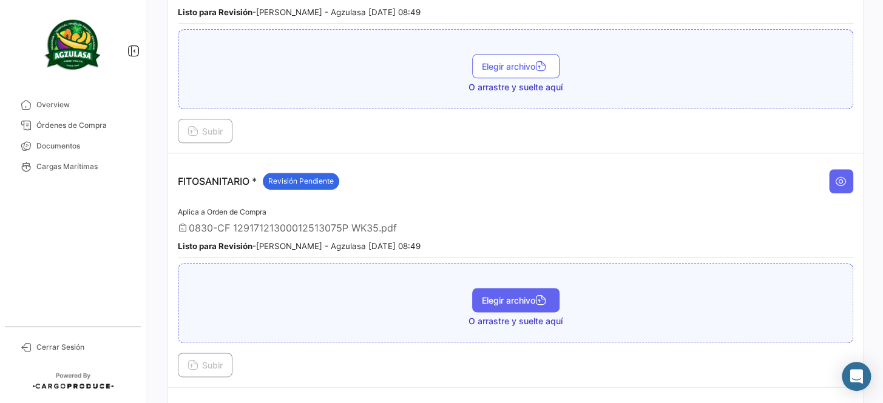
click at [504, 295] on span "Elegir archivo" at bounding box center [516, 300] width 68 height 10
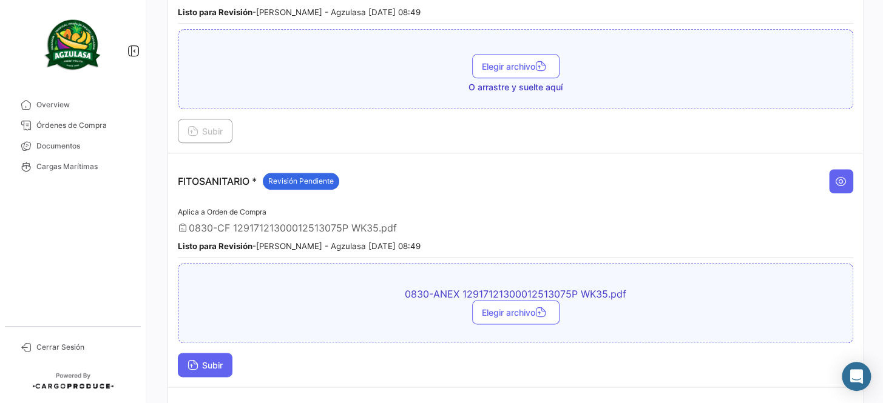
click at [209, 363] on span "Subir" at bounding box center [204, 365] width 35 height 10
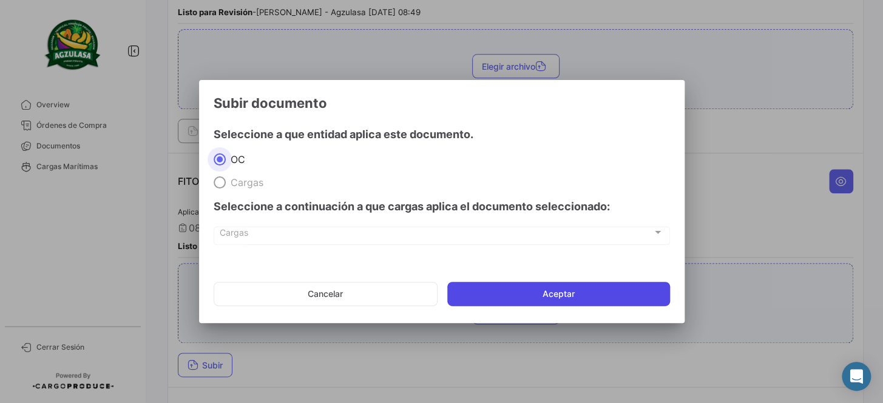
click at [496, 295] on button "Aceptar" at bounding box center [558, 294] width 223 height 24
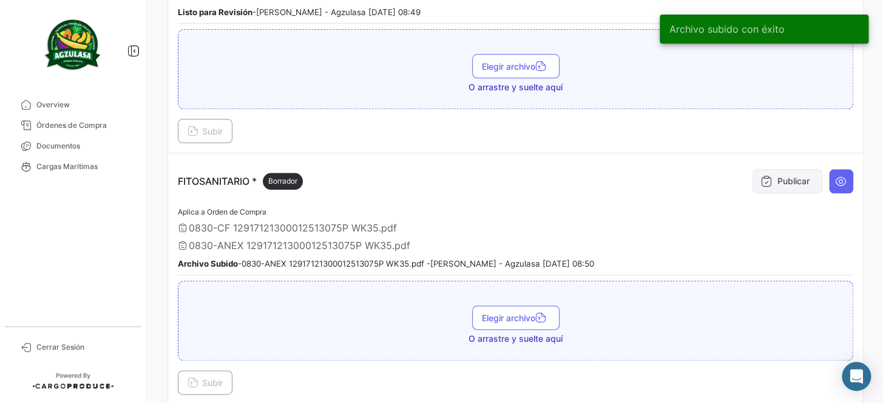
click at [766, 185] on button "Publicar" at bounding box center [787, 181] width 70 height 24
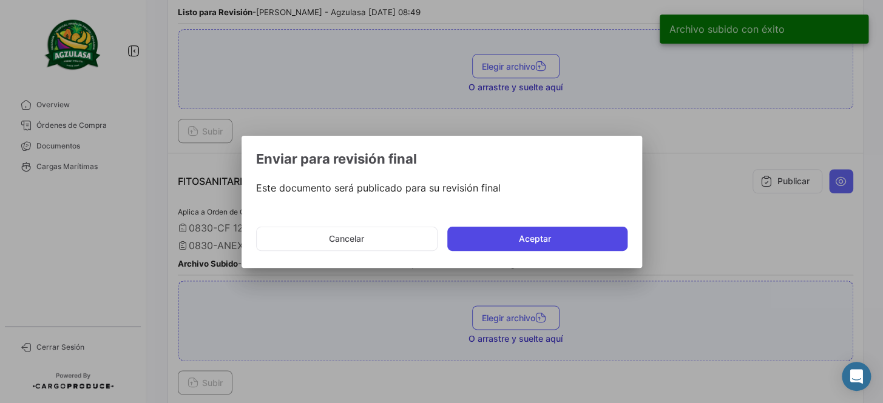
click at [548, 239] on button "Aceptar" at bounding box center [537, 239] width 180 height 24
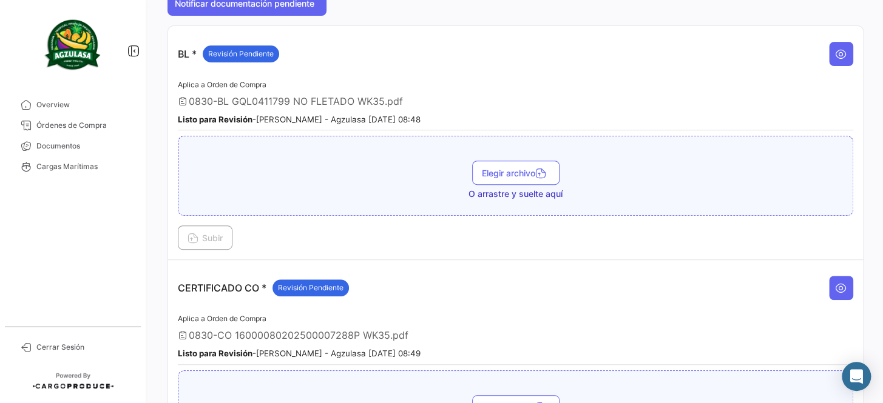
scroll to position [110, 0]
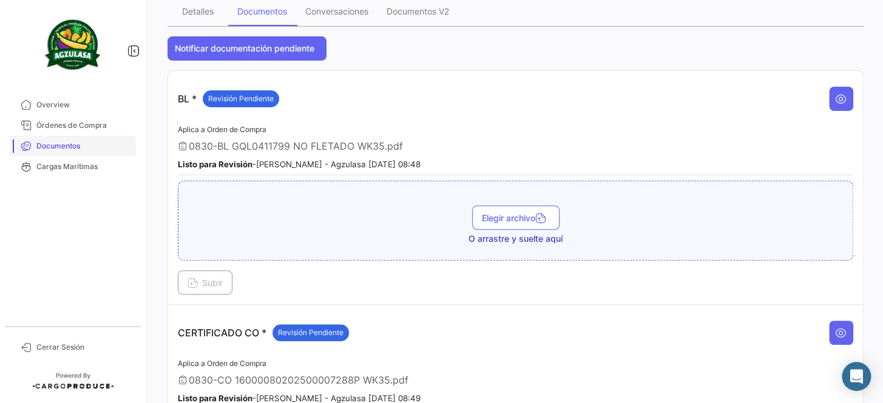
click at [84, 144] on span "Documentos" at bounding box center [83, 146] width 95 height 11
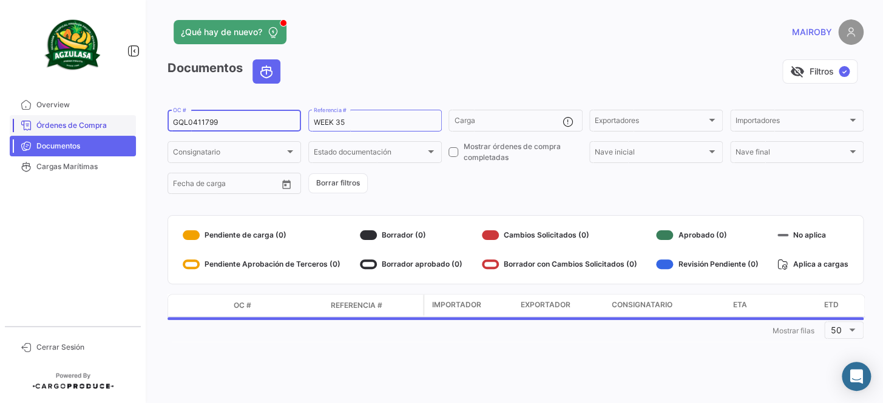
drag, startPoint x: 215, startPoint y: 121, endPoint x: 114, endPoint y: 123, distance: 101.3
click at [114, 123] on mat-sidenav-container "Overview Órdenes de Compra Documentos Cargas Marítimas Cerrar Sesión ¿Qué hay d…" at bounding box center [441, 201] width 883 height 403
paste input "886"
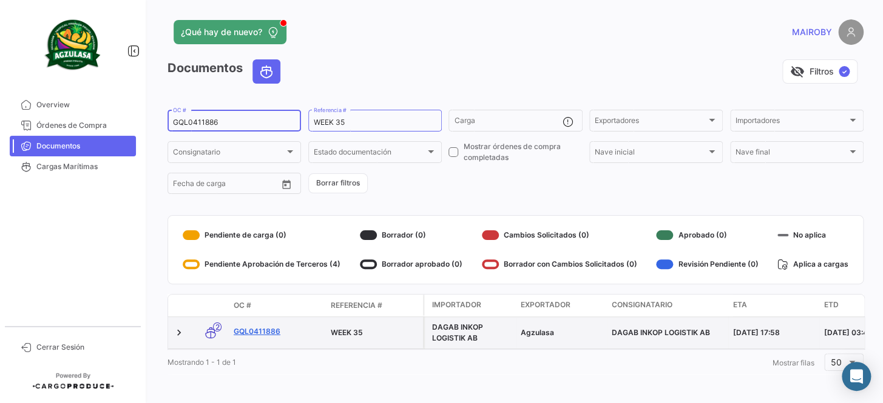
type input "GQL0411886"
click at [267, 331] on link "GQL0411886" at bounding box center [277, 331] width 87 height 11
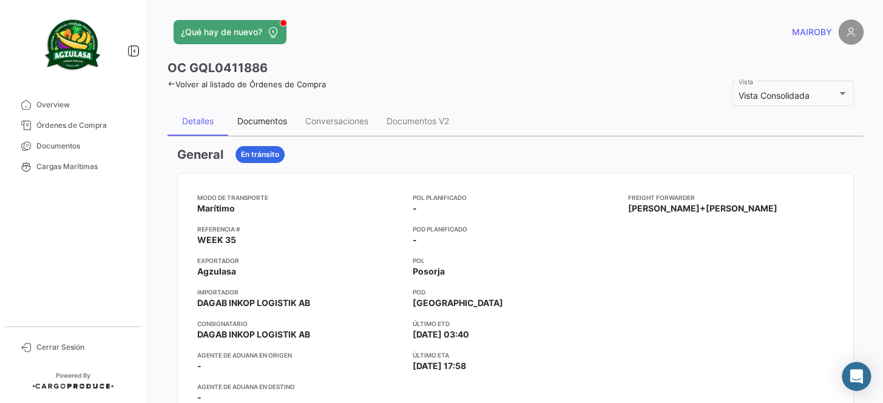
click at [272, 121] on div "Documentos" at bounding box center [262, 121] width 50 height 10
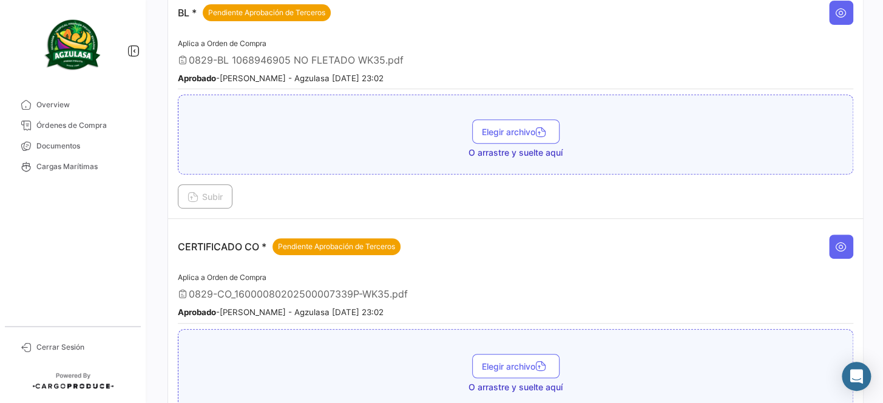
scroll to position [110, 0]
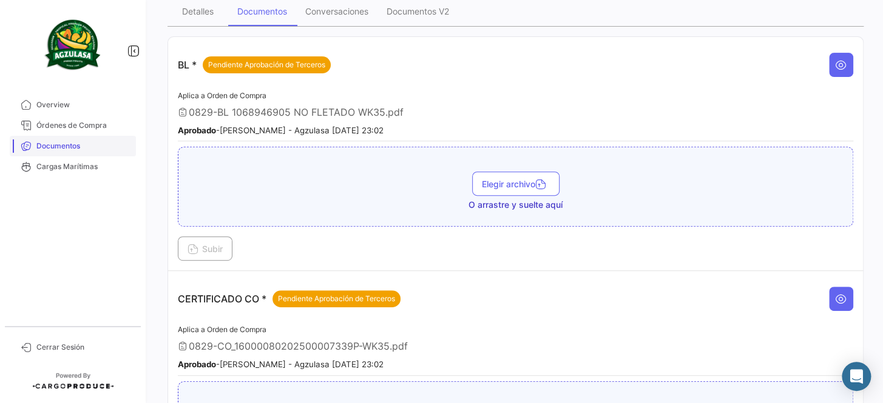
click at [86, 145] on span "Documentos" at bounding box center [83, 146] width 95 height 11
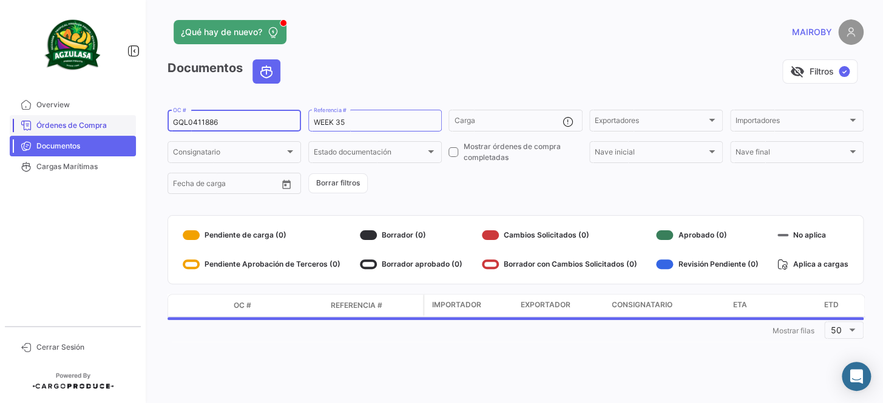
drag, startPoint x: 237, startPoint y: 121, endPoint x: 94, endPoint y: 124, distance: 142.6
click at [94, 124] on mat-sidenav-container "Overview Órdenes de Compra Documentos Cargas Marítimas Cerrar Sesión ¿Qué hay d…" at bounding box center [441, 201] width 883 height 403
paste input "2019"
type input "GQL0412019"
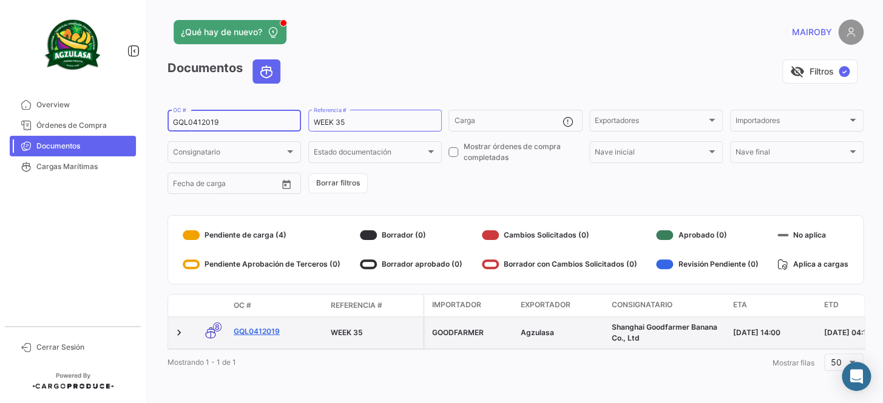
click at [259, 334] on link "GQL0412019" at bounding box center [277, 331] width 87 height 11
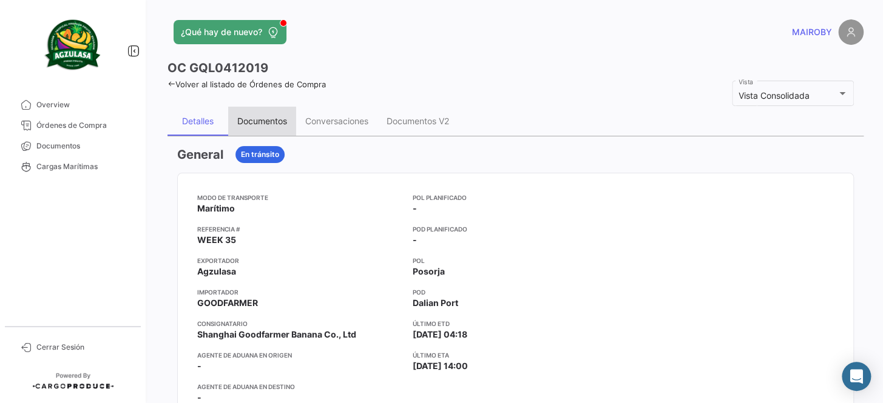
click at [273, 120] on div "Documentos" at bounding box center [262, 121] width 50 height 10
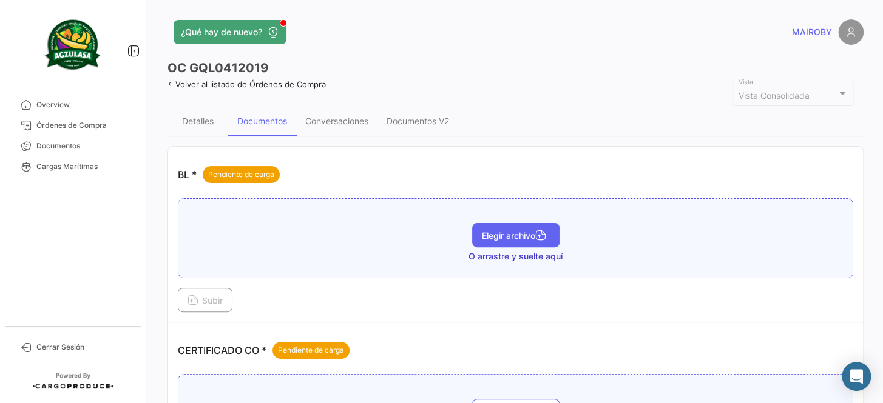
click at [502, 235] on span "Elegir archivo" at bounding box center [516, 236] width 68 height 10
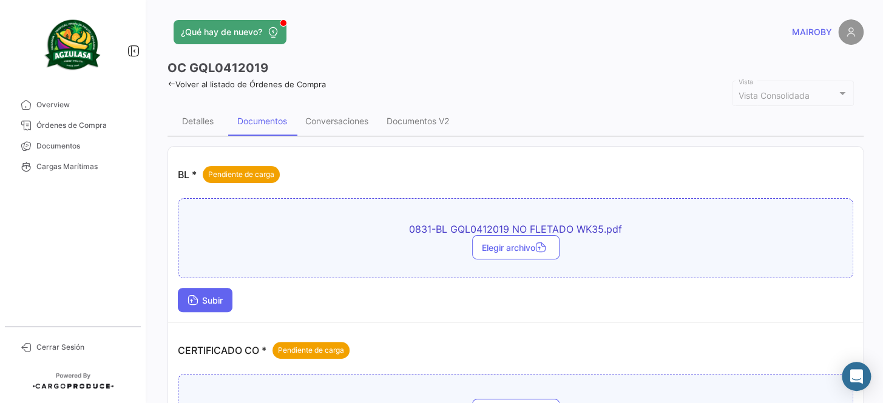
click at [220, 303] on span "Subir" at bounding box center [204, 300] width 35 height 10
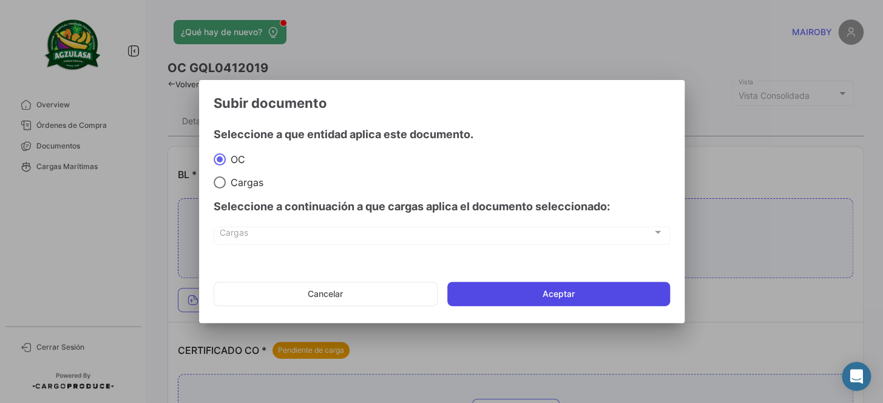
click at [539, 297] on button "Aceptar" at bounding box center [558, 294] width 223 height 24
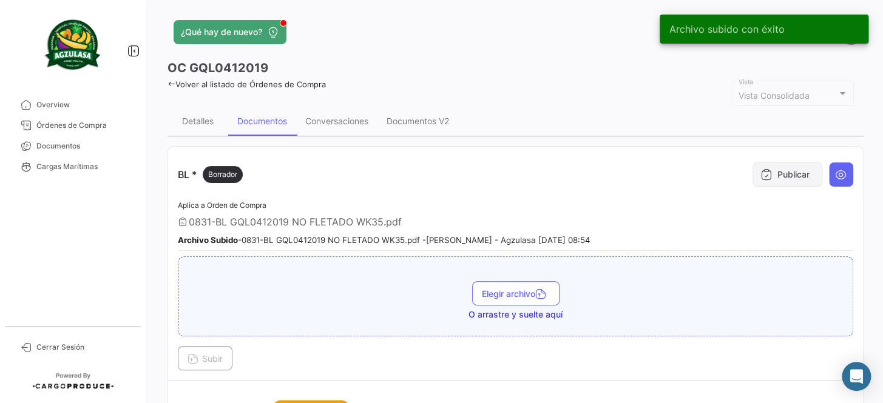
click at [778, 170] on button "Publicar" at bounding box center [787, 175] width 70 height 24
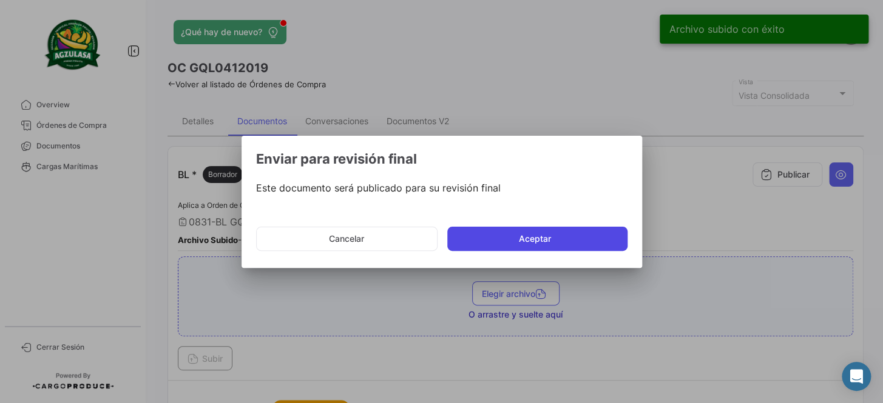
click at [510, 249] on button "Aceptar" at bounding box center [537, 239] width 180 height 24
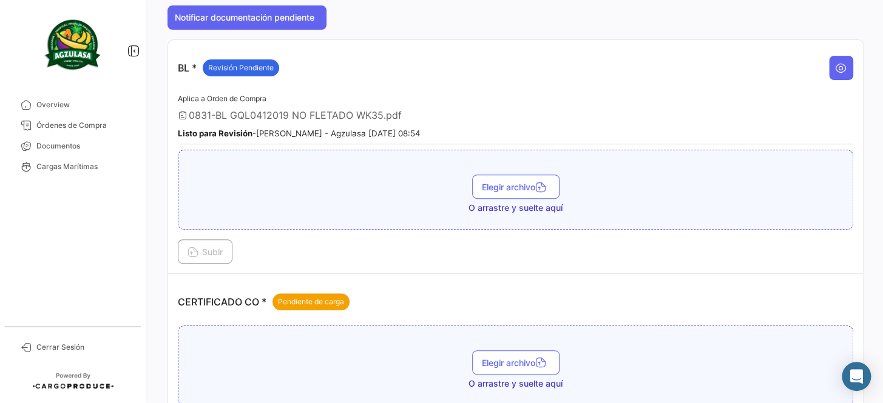
scroll to position [220, 0]
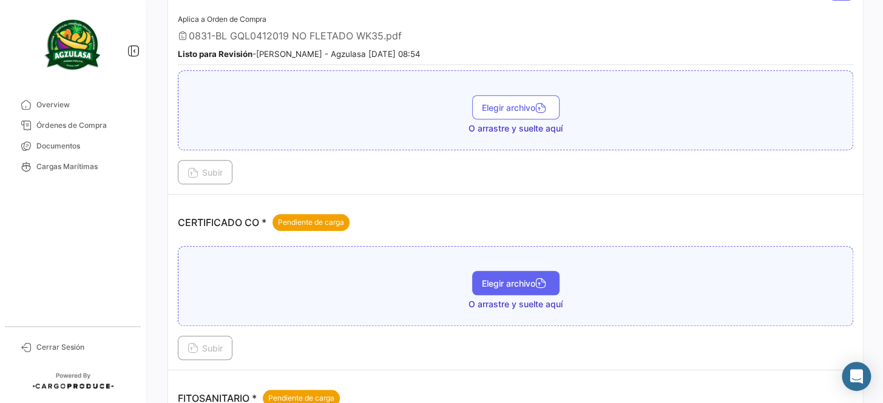
click at [512, 278] on span "Elegir archivo" at bounding box center [516, 283] width 68 height 10
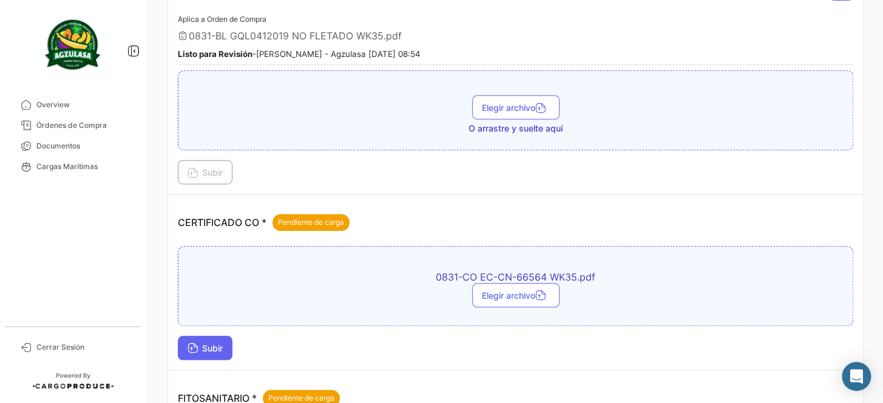
click at [214, 345] on span "Subir" at bounding box center [204, 348] width 35 height 10
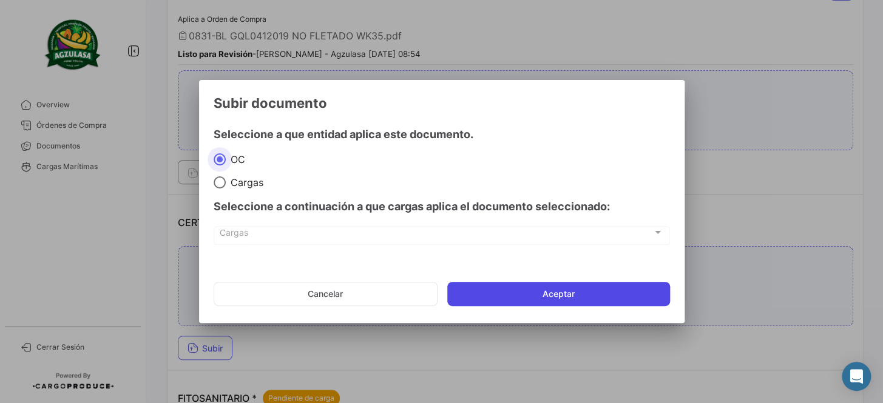
click at [514, 294] on button "Aceptar" at bounding box center [558, 294] width 223 height 24
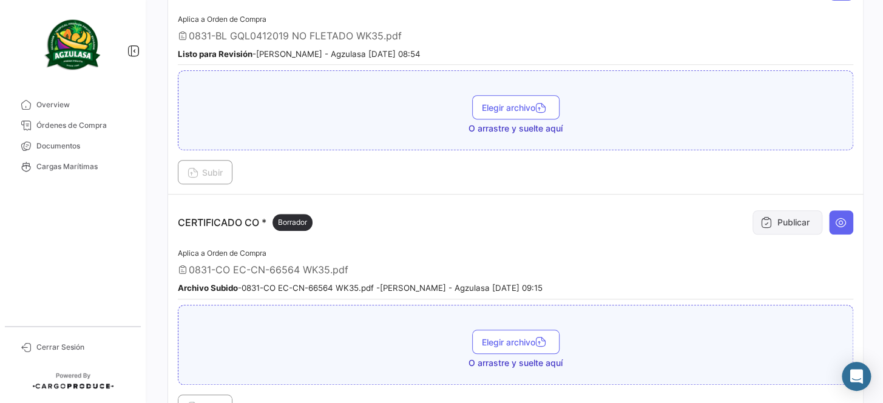
click at [793, 219] on button "Publicar" at bounding box center [787, 223] width 70 height 24
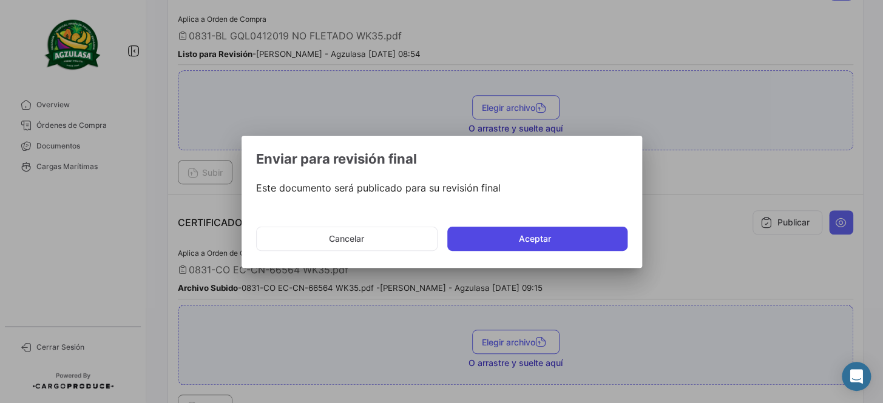
click at [539, 237] on button "Aceptar" at bounding box center [537, 239] width 180 height 24
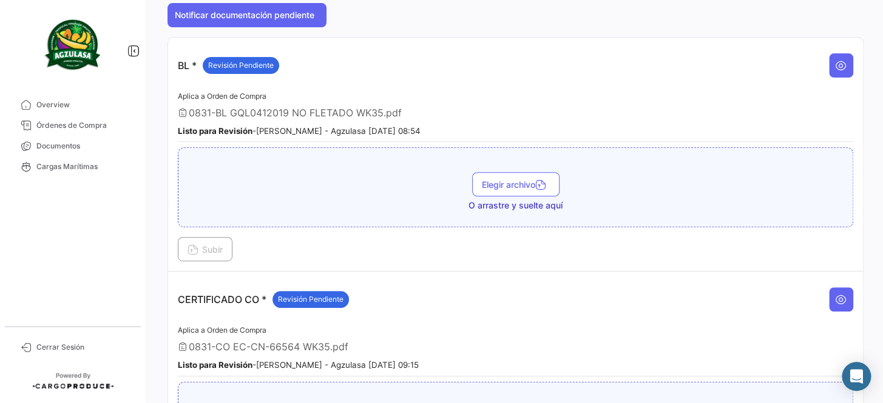
scroll to position [110, 0]
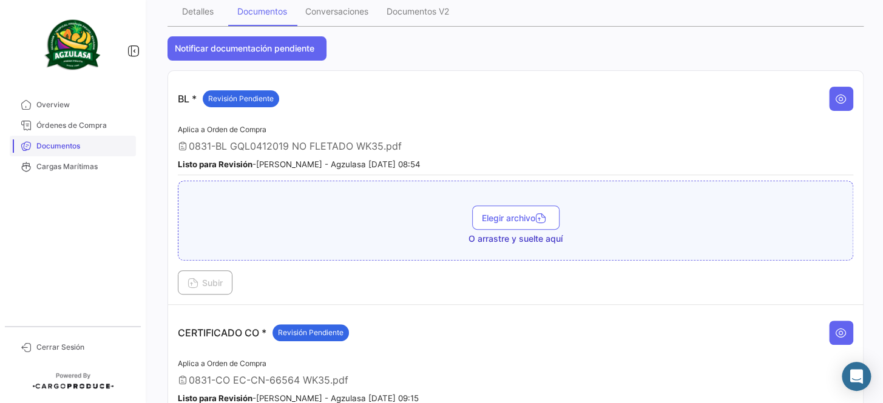
click at [51, 144] on span "Documentos" at bounding box center [83, 146] width 95 height 11
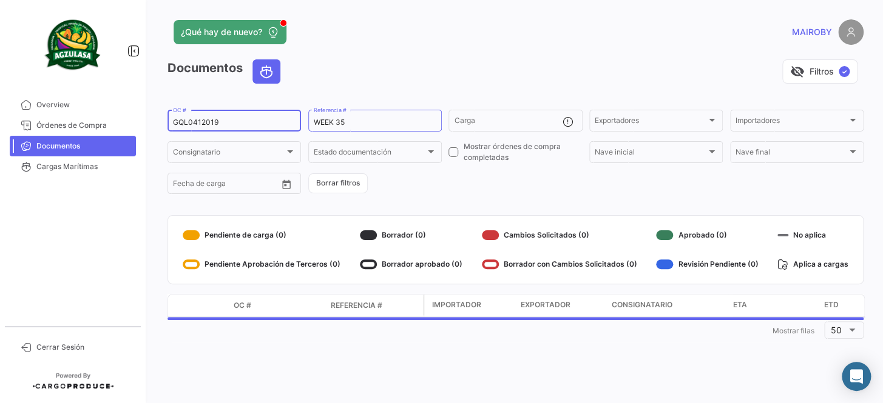
drag, startPoint x: 218, startPoint y: 127, endPoint x: 146, endPoint y: 129, distance: 72.2
click at [146, 129] on mat-sidenav-container "Overview Órdenes de Compra Documentos Cargas Marítimas Cerrar Sesión ¿Qué hay d…" at bounding box center [441, 201] width 883 height 403
paste input "21"
type input "GQL0412021"
click at [459, 178] on form "GQL0412021 OC # WEEK 35 Referencia # Carga Exportadores Exportadores Importador…" at bounding box center [515, 152] width 696 height 88
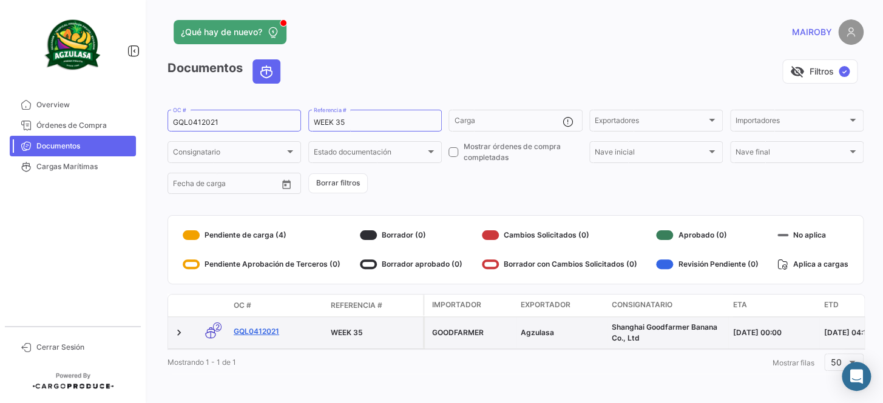
click at [263, 330] on link "GQL0412021" at bounding box center [277, 331] width 87 height 11
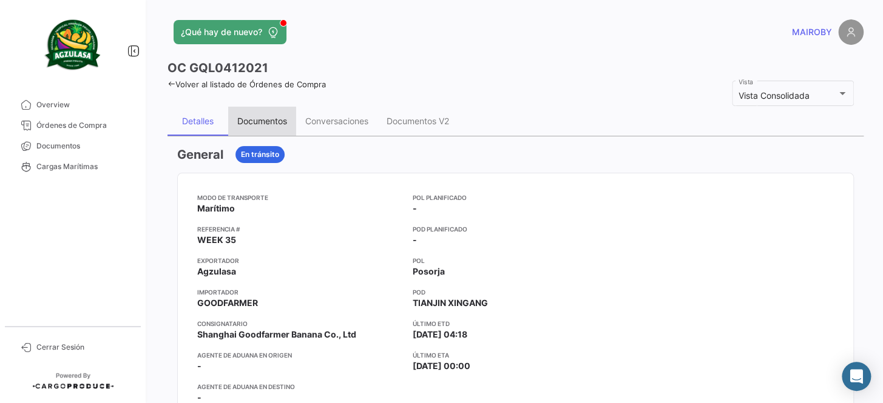
click at [257, 118] on div "Documentos" at bounding box center [262, 121] width 50 height 10
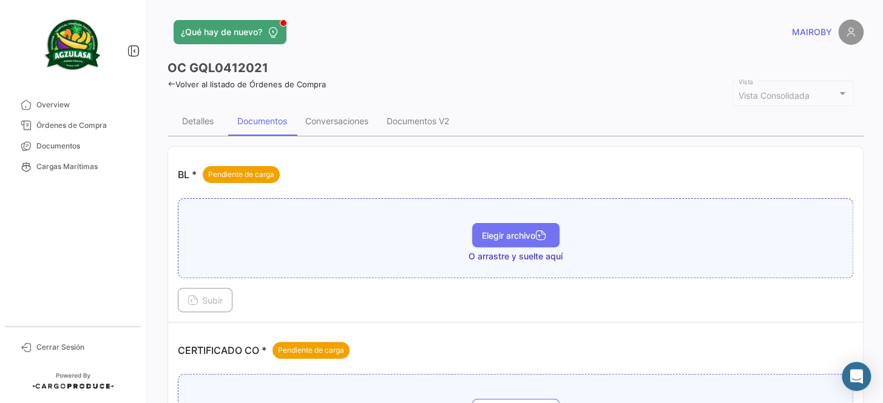
click at [508, 237] on span "Elegir archivo" at bounding box center [516, 236] width 68 height 10
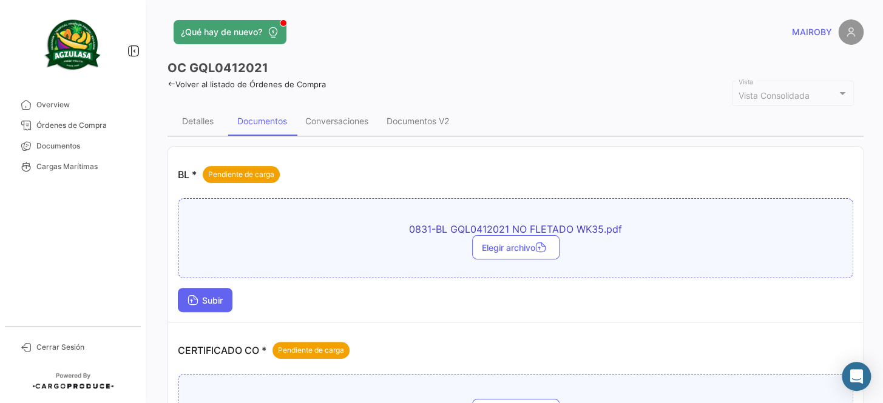
click at [207, 299] on span "Subir" at bounding box center [204, 300] width 35 height 10
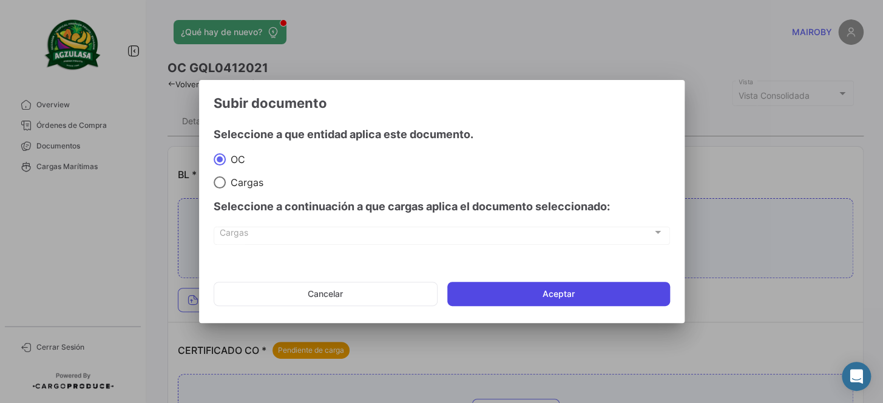
click at [593, 285] on button "Aceptar" at bounding box center [558, 294] width 223 height 24
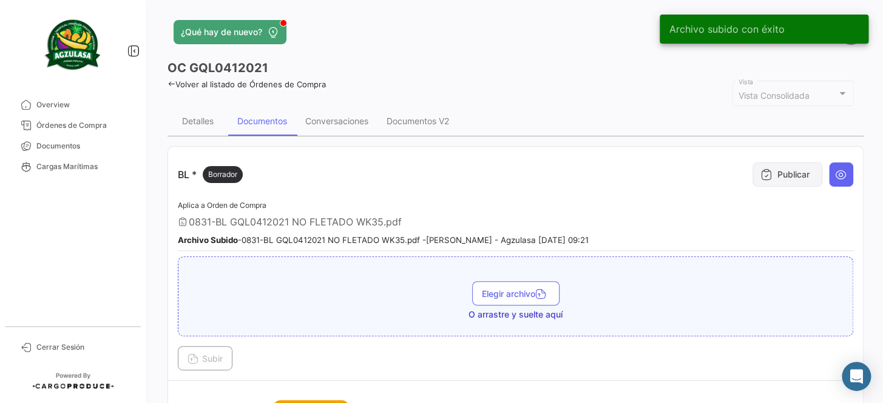
click at [770, 176] on button "Publicar" at bounding box center [787, 175] width 70 height 24
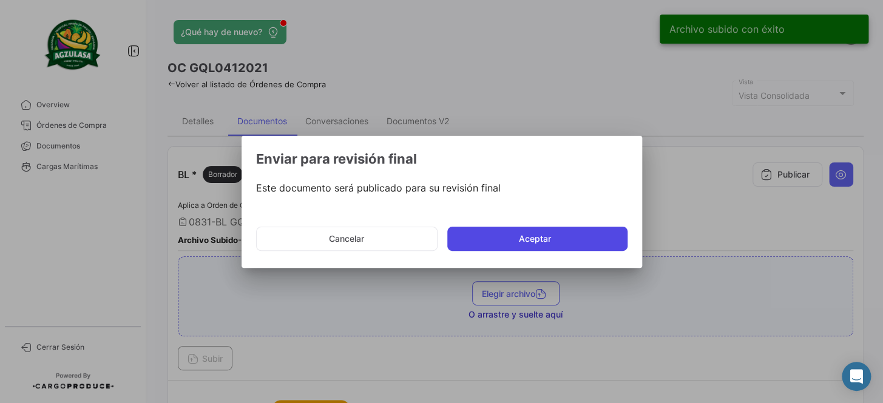
click at [505, 241] on button "Aceptar" at bounding box center [537, 239] width 180 height 24
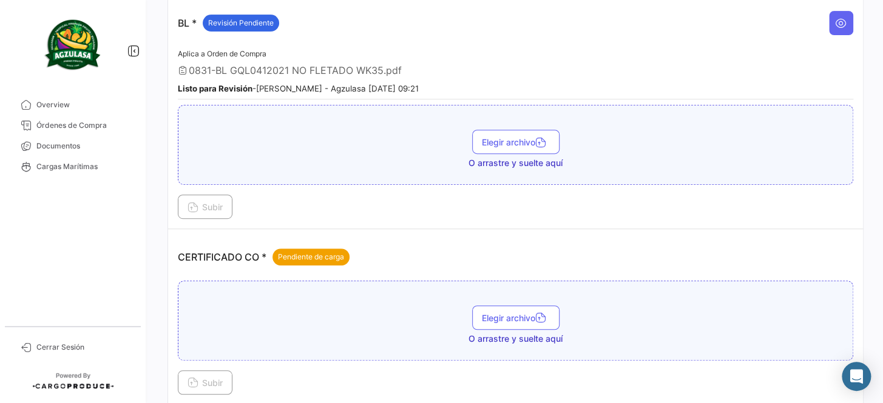
scroll to position [220, 0]
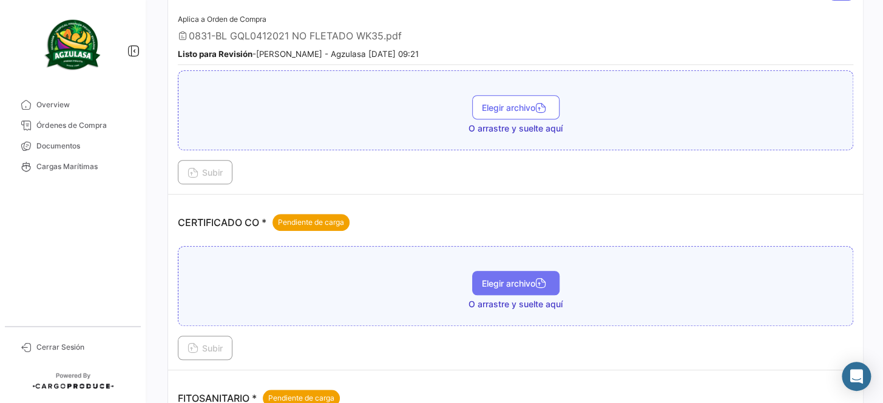
click at [490, 288] on button "Elegir archivo" at bounding box center [515, 283] width 87 height 24
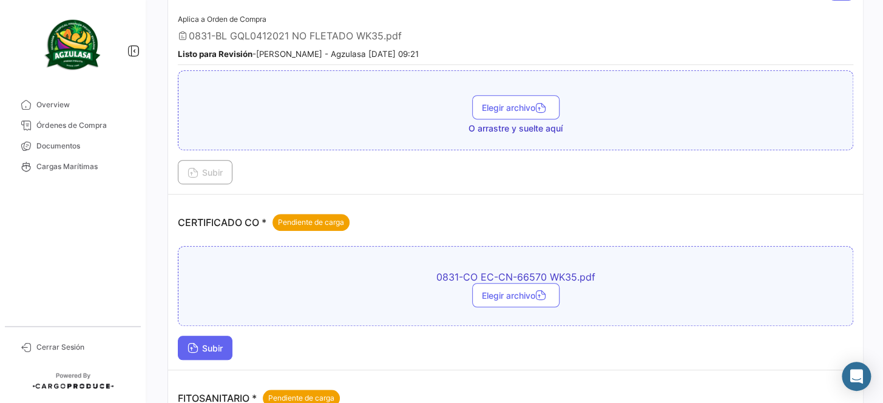
click at [206, 336] on button "Subir" at bounding box center [205, 348] width 55 height 24
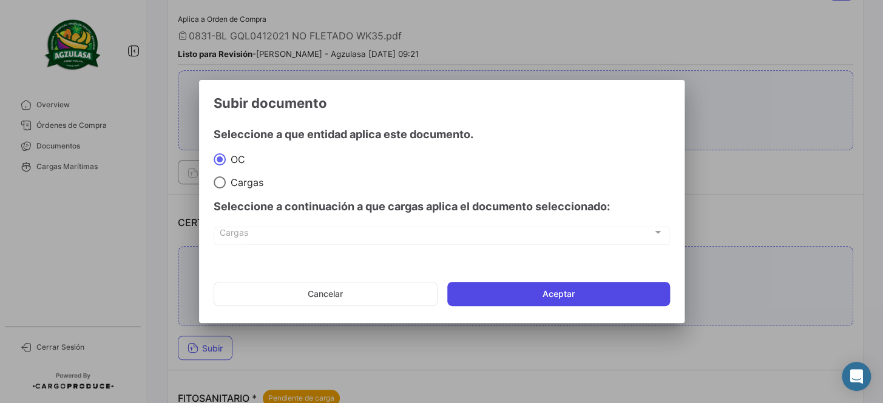
click at [531, 300] on button "Aceptar" at bounding box center [558, 294] width 223 height 24
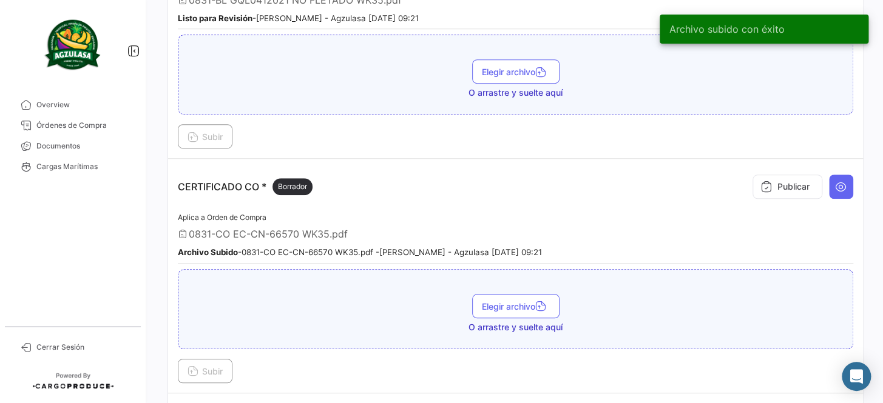
scroll to position [275, 0]
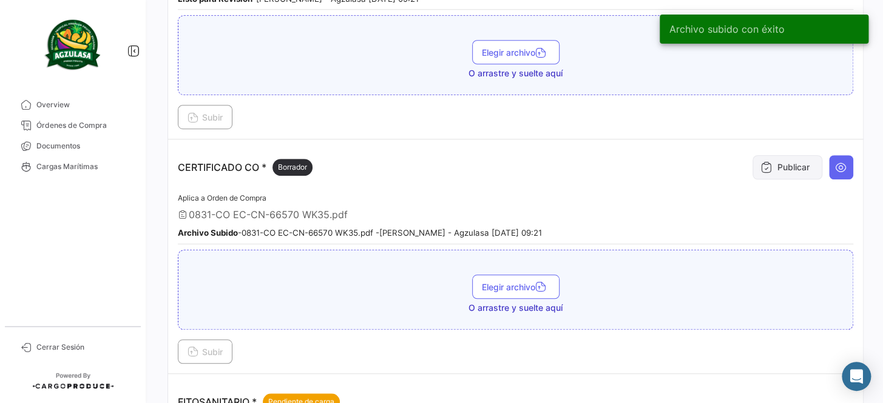
click at [770, 161] on button "Publicar" at bounding box center [787, 167] width 70 height 24
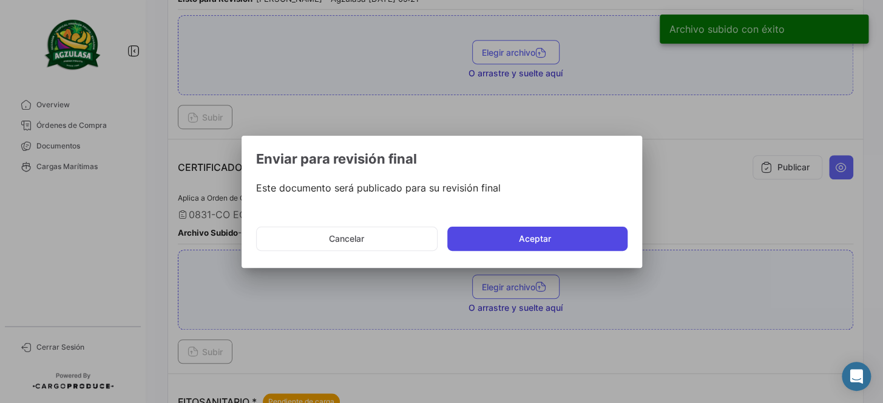
click at [551, 227] on button "Aceptar" at bounding box center [537, 239] width 180 height 24
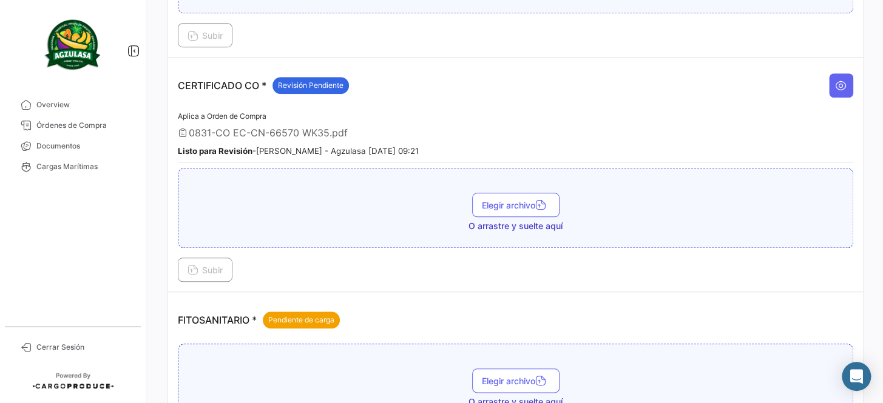
scroll to position [441, 0]
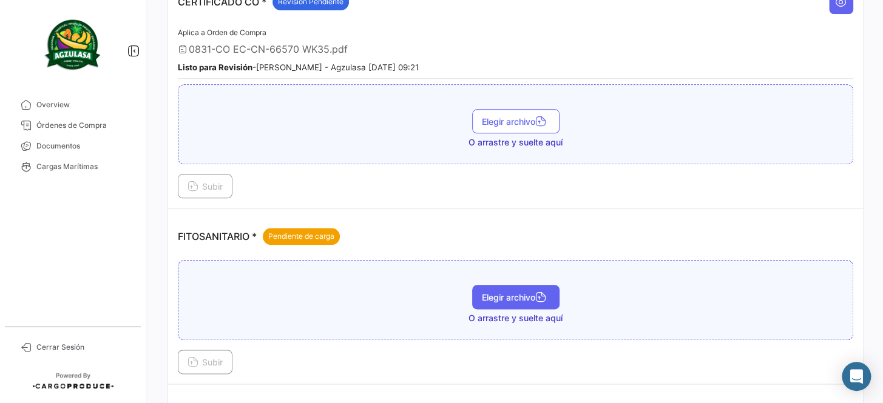
click at [517, 292] on span "Elegir archivo" at bounding box center [516, 297] width 68 height 10
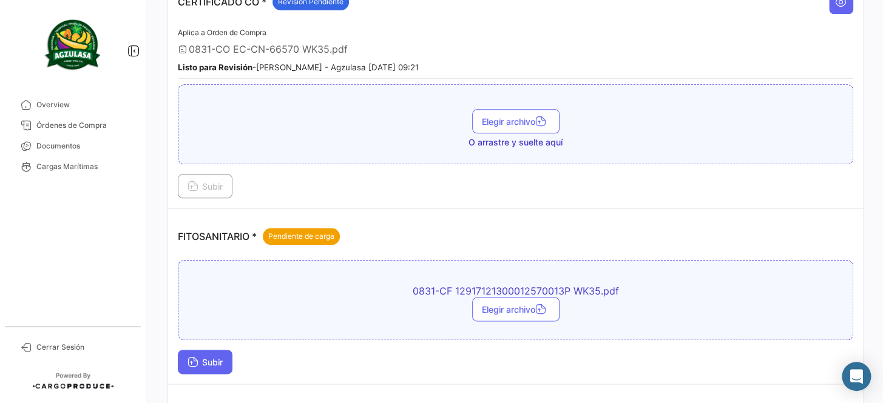
click at [221, 350] on button "Subir" at bounding box center [205, 362] width 55 height 24
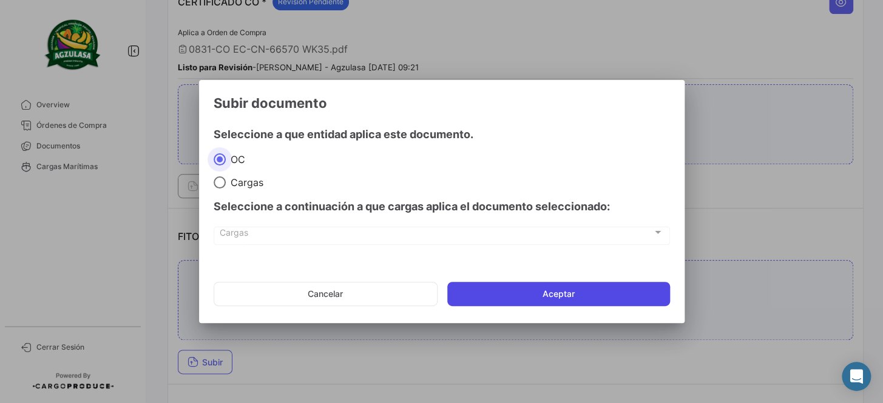
click at [528, 295] on button "Aceptar" at bounding box center [558, 294] width 223 height 24
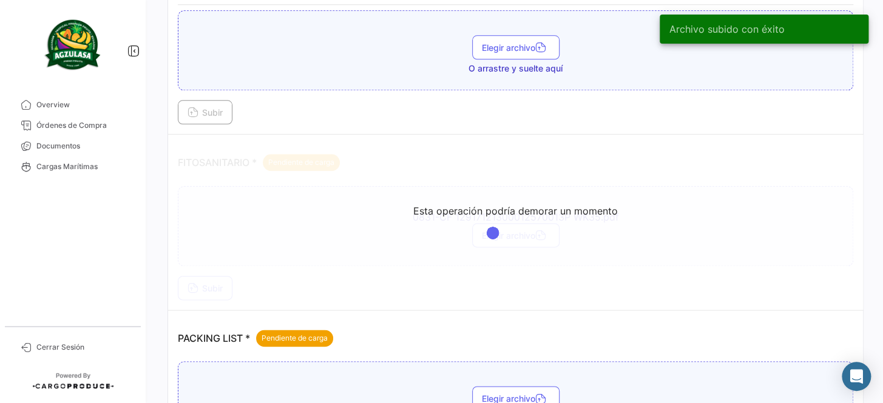
scroll to position [551, 0]
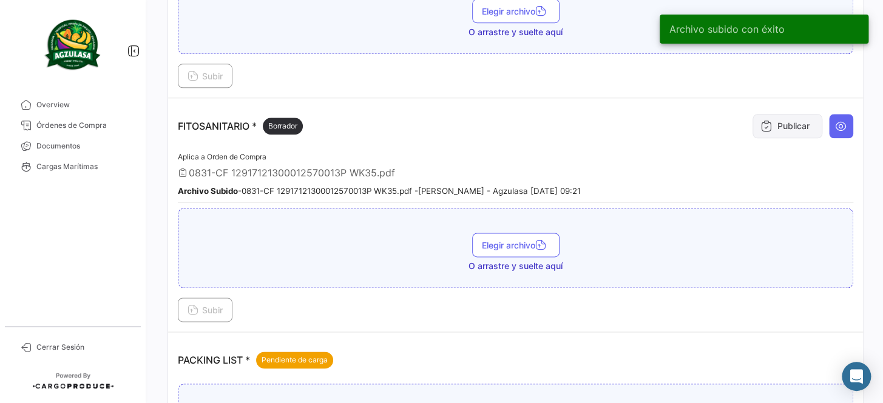
click at [760, 123] on icon at bounding box center [766, 126] width 12 height 12
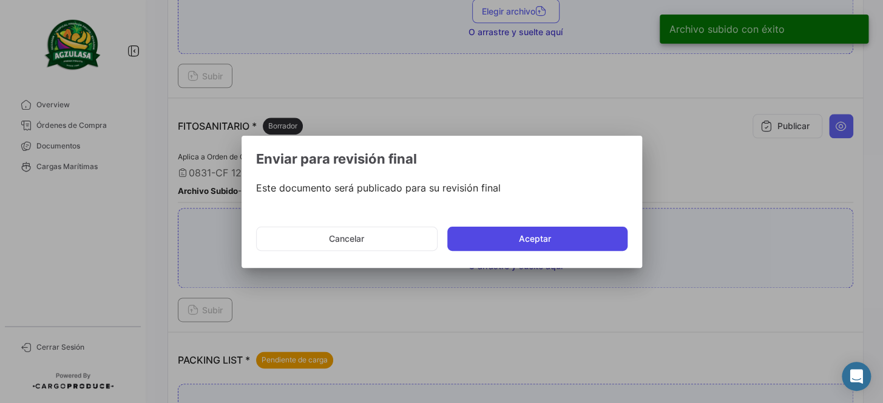
click at [486, 232] on button "Aceptar" at bounding box center [537, 239] width 180 height 24
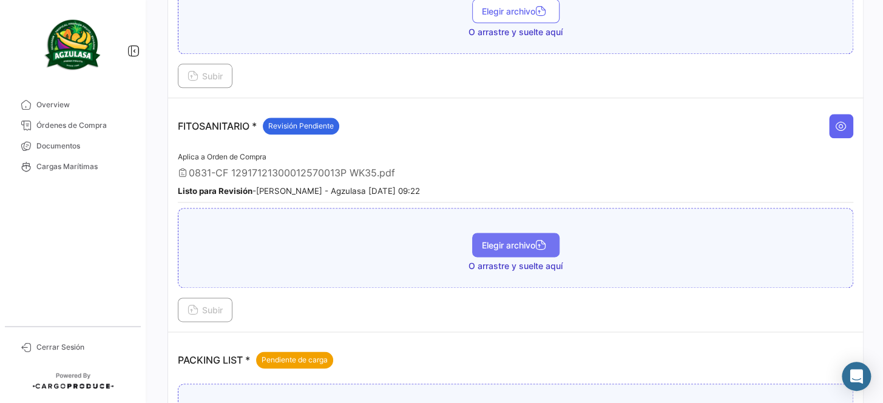
click at [507, 240] on span "Elegir archivo" at bounding box center [516, 245] width 68 height 10
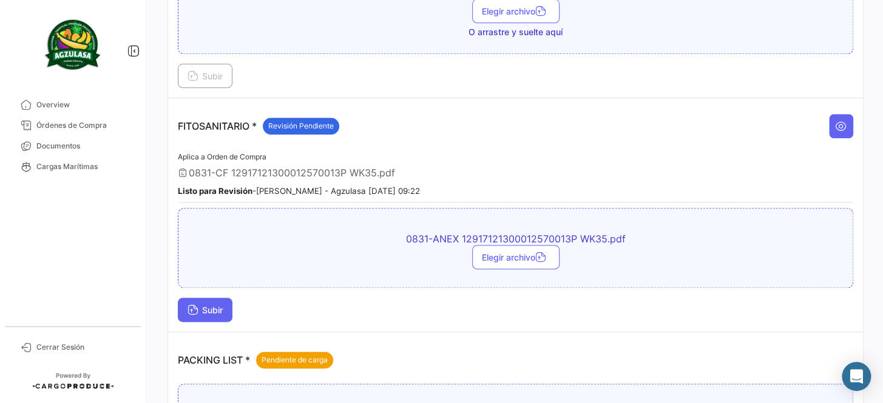
click at [216, 305] on span "Subir" at bounding box center [204, 310] width 35 height 10
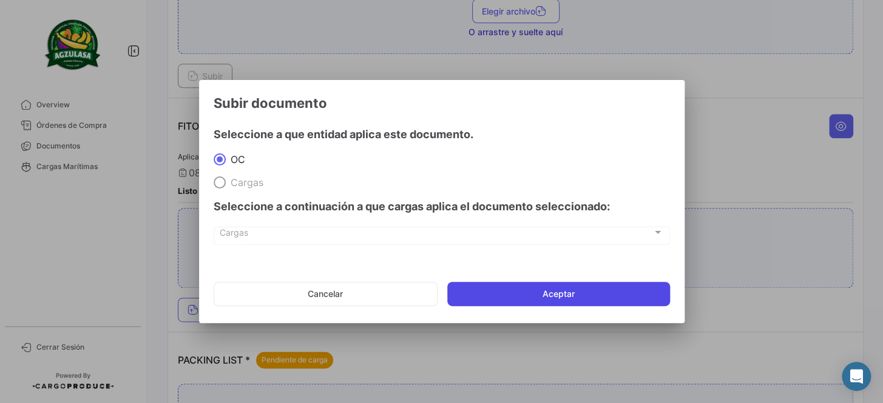
click at [543, 291] on button "Aceptar" at bounding box center [558, 294] width 223 height 24
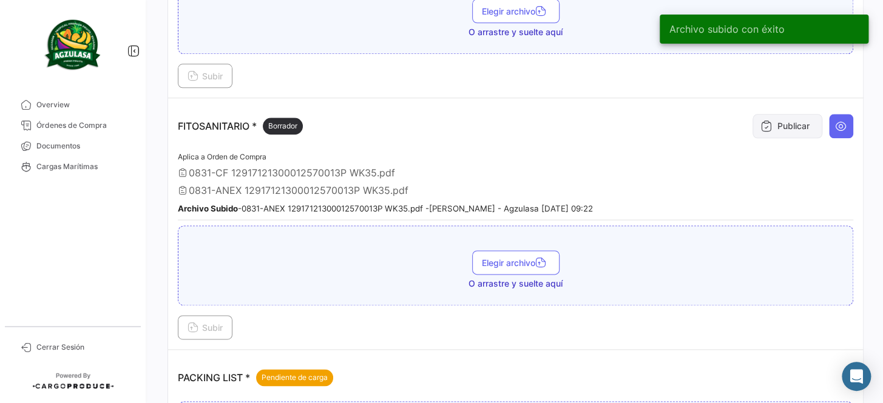
click at [761, 123] on icon at bounding box center [766, 126] width 12 height 12
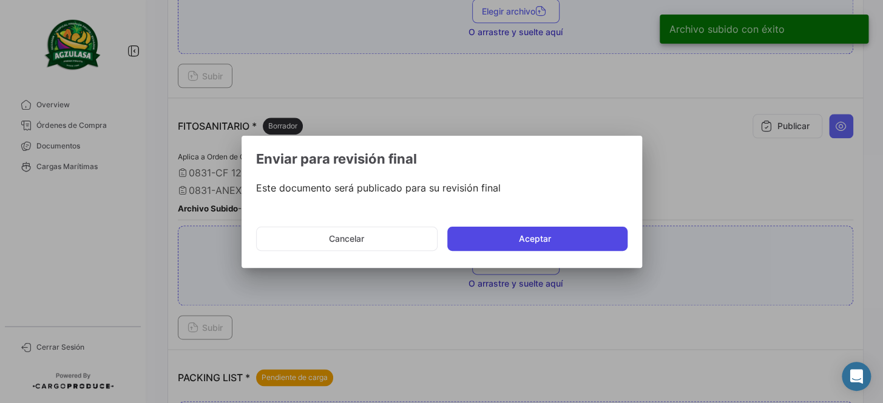
click at [496, 237] on button "Aceptar" at bounding box center [537, 239] width 180 height 24
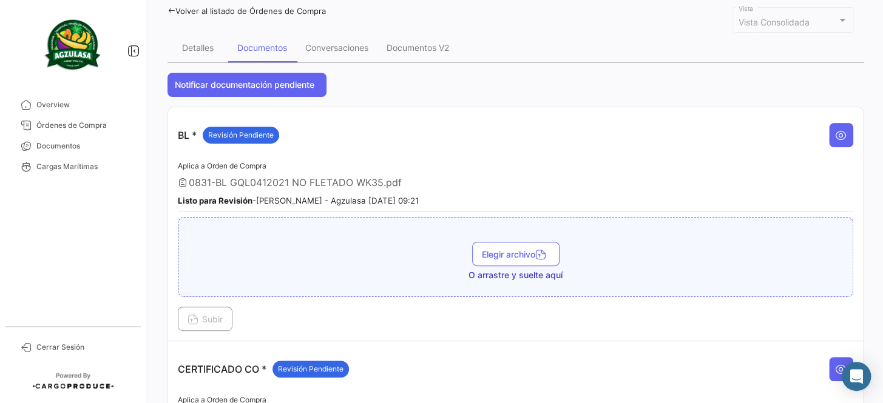
scroll to position [0, 0]
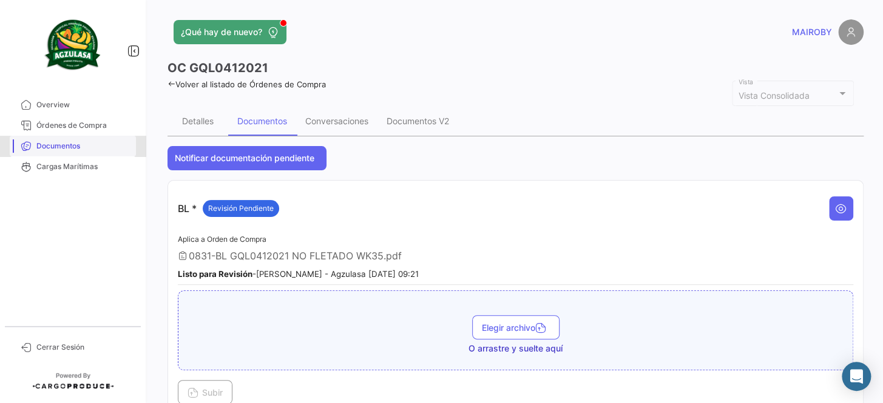
click at [84, 143] on span "Documentos" at bounding box center [83, 146] width 95 height 11
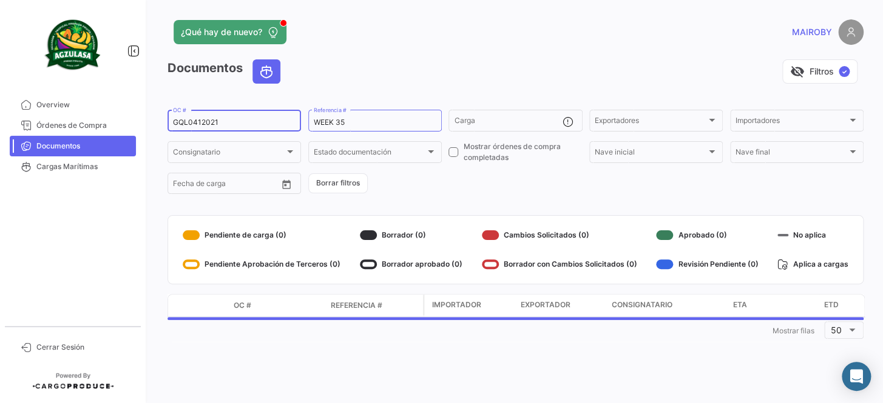
drag, startPoint x: 221, startPoint y: 129, endPoint x: 214, endPoint y: 127, distance: 6.9
click at [215, 127] on div "GQL0412021 OC #" at bounding box center [234, 120] width 123 height 24
drag, startPoint x: 220, startPoint y: 123, endPoint x: 151, endPoint y: 129, distance: 69.4
click at [151, 129] on div "¿Qué hay de nuevo? [PERSON_NAME] Documentos visibility_off Filtros ✓ GQL0412021…" at bounding box center [515, 201] width 735 height 403
paste input "2"
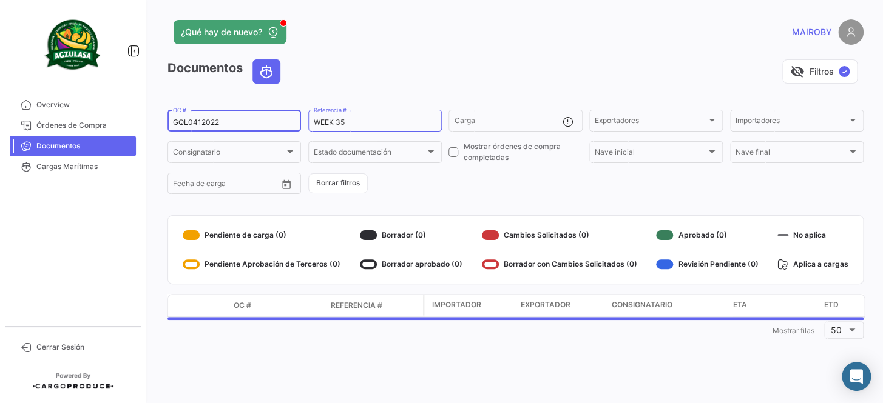
type input "GQL0412022"
click at [460, 177] on form "GQL0412022 OC # WEEK 35 Referencia # Carga Exportadores Exportadores Importador…" at bounding box center [515, 152] width 696 height 88
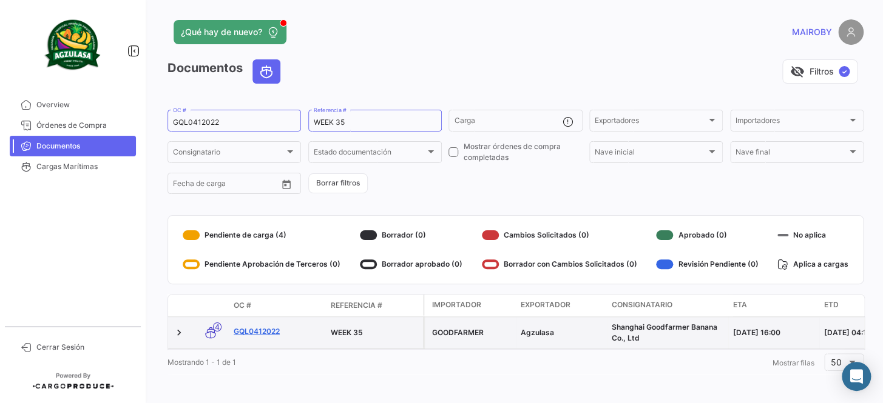
click at [263, 333] on link "GQL0412022" at bounding box center [277, 331] width 87 height 11
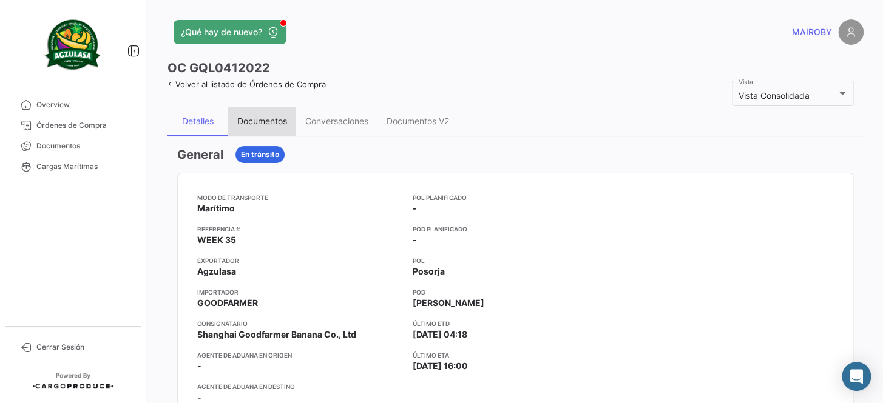
click at [271, 116] on div "Documentos" at bounding box center [262, 121] width 50 height 10
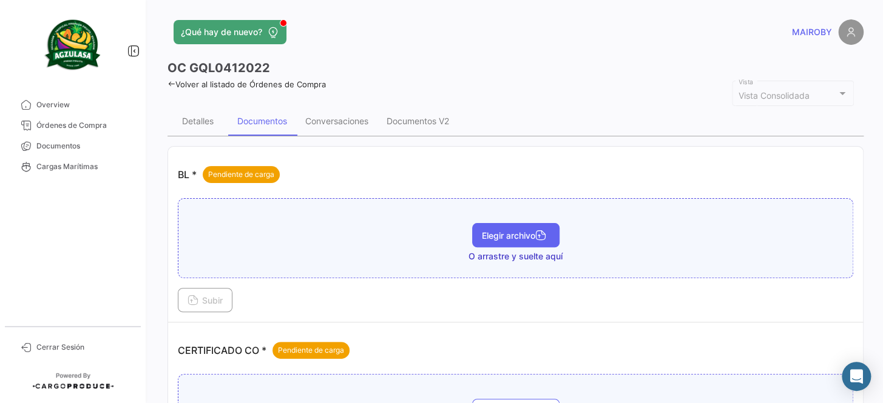
click at [521, 232] on span "Elegir archivo" at bounding box center [516, 236] width 68 height 10
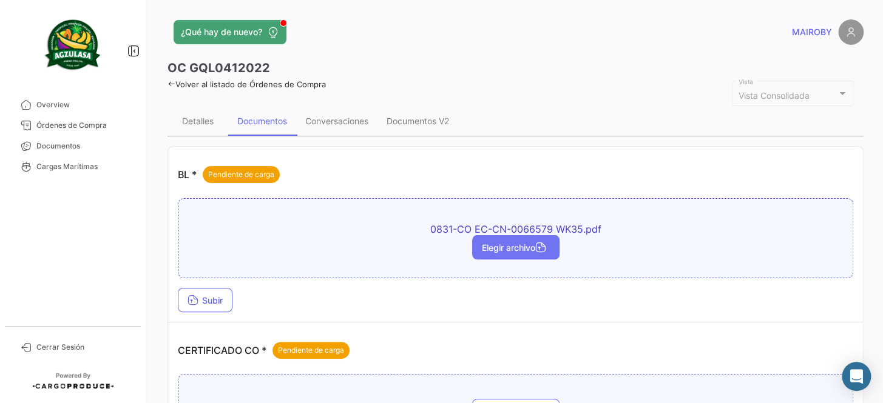
click at [513, 243] on span "Elegir archivo" at bounding box center [516, 248] width 68 height 10
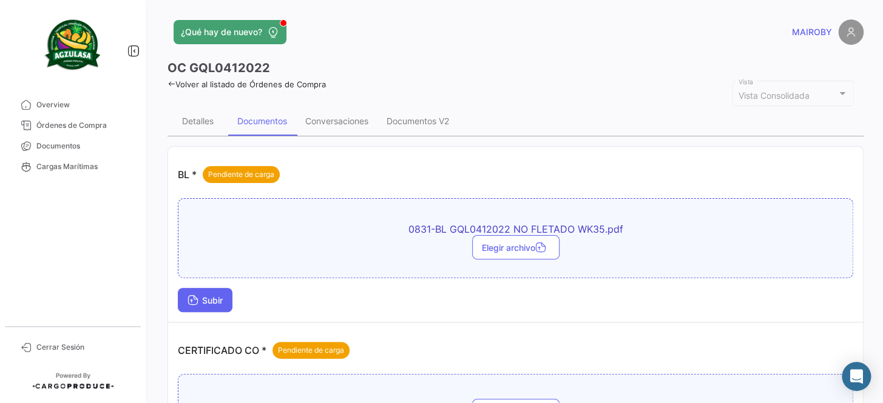
click at [209, 300] on span "Subir" at bounding box center [204, 300] width 35 height 10
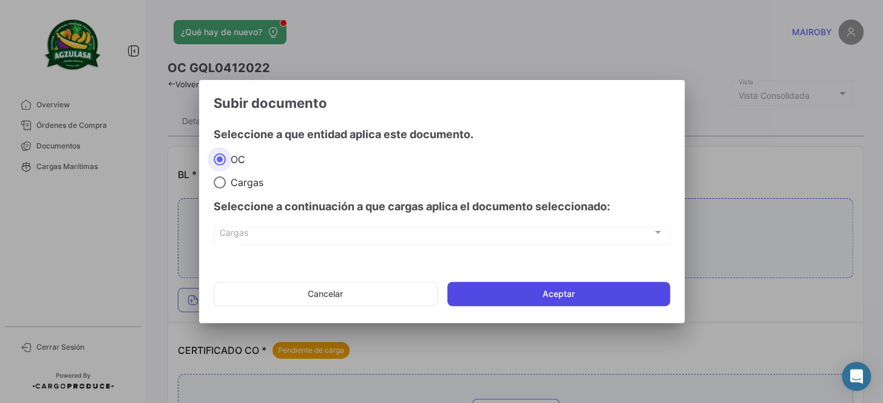
click at [551, 289] on button "Aceptar" at bounding box center [558, 294] width 223 height 24
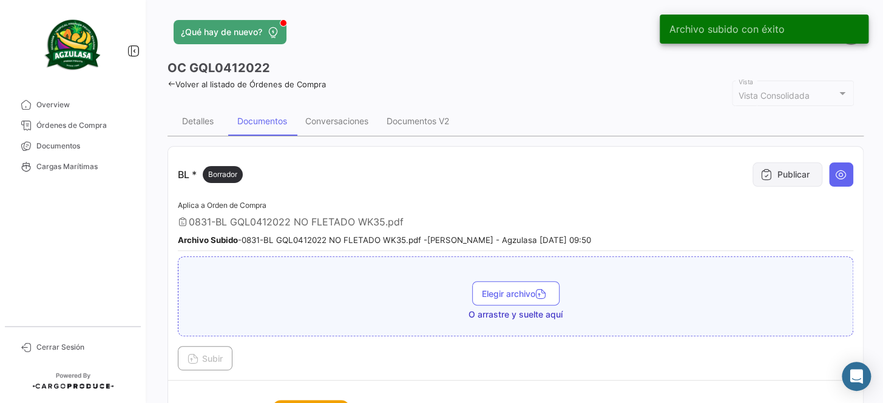
click at [785, 176] on button "Publicar" at bounding box center [787, 175] width 70 height 24
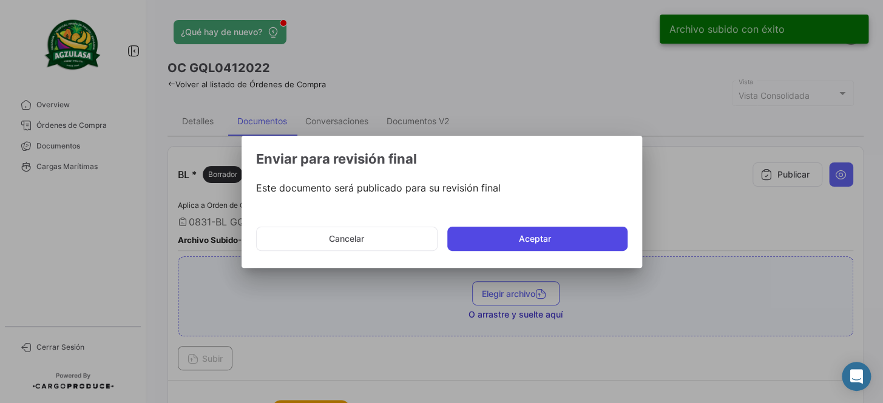
click at [545, 237] on button "Aceptar" at bounding box center [537, 239] width 180 height 24
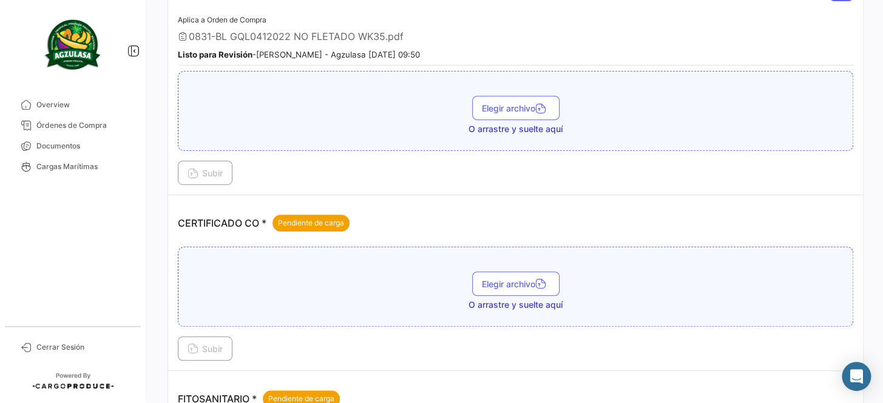
scroll to position [220, 0]
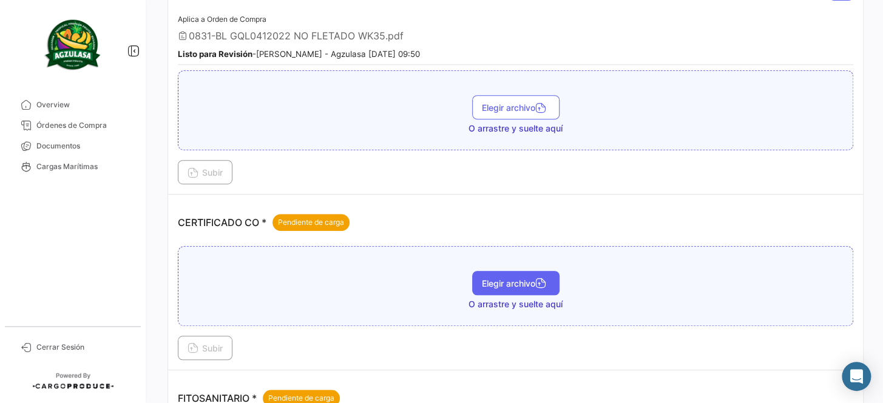
click at [484, 283] on span "Elegir archivo" at bounding box center [516, 283] width 68 height 10
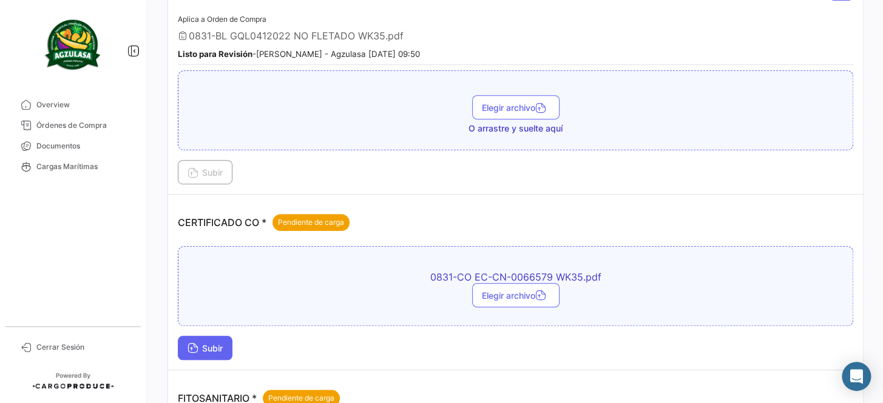
click at [218, 350] on span "Subir" at bounding box center [204, 348] width 35 height 10
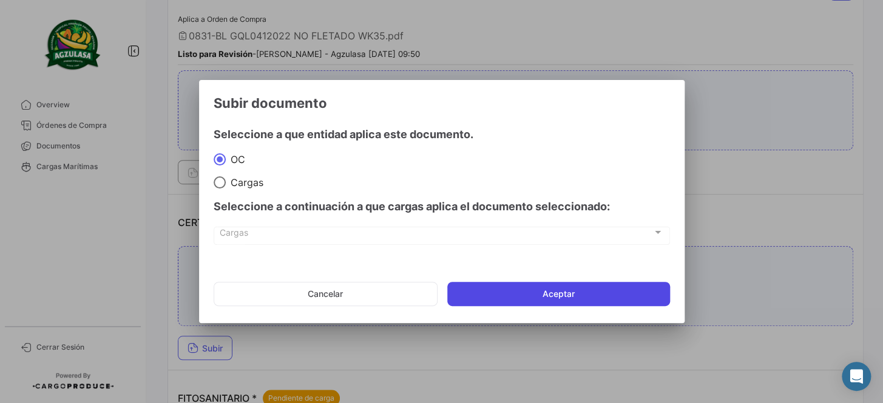
click at [570, 285] on button "Aceptar" at bounding box center [558, 294] width 223 height 24
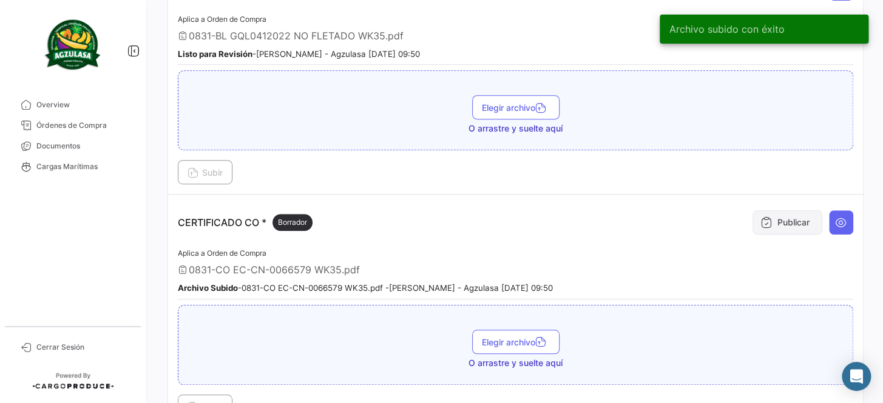
click at [752, 229] on button "Publicar" at bounding box center [787, 223] width 70 height 24
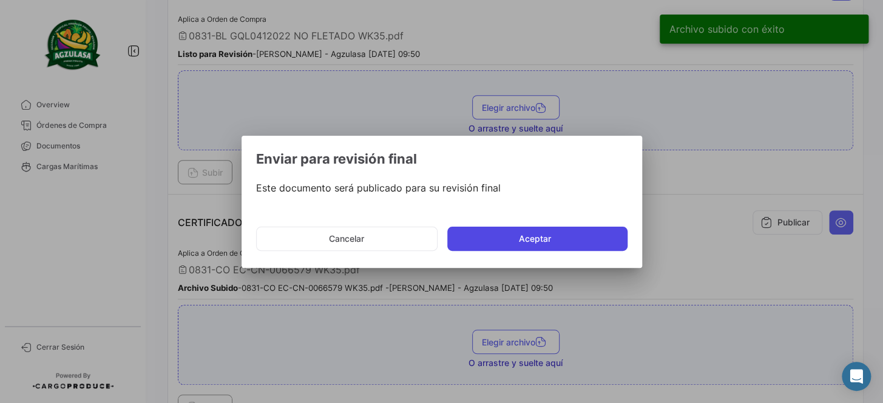
click at [570, 247] on button "Aceptar" at bounding box center [537, 239] width 180 height 24
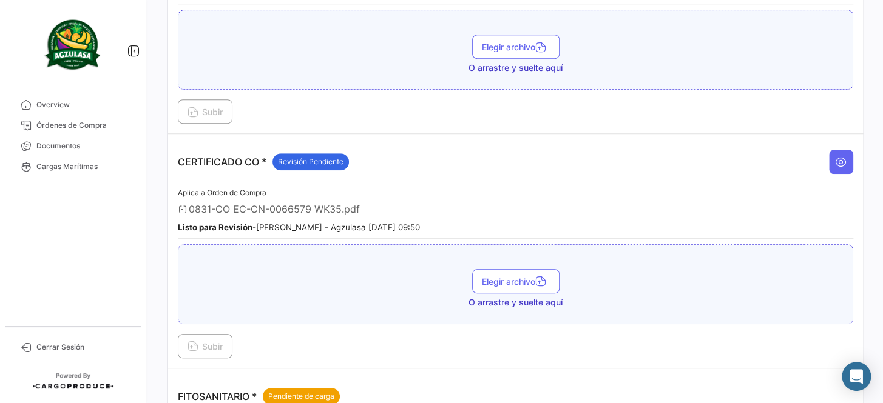
scroll to position [275, 0]
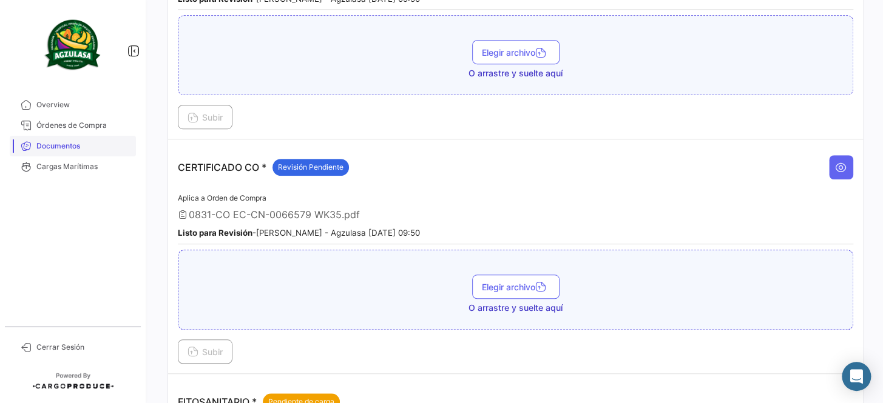
click at [86, 143] on span "Documentos" at bounding box center [83, 146] width 95 height 11
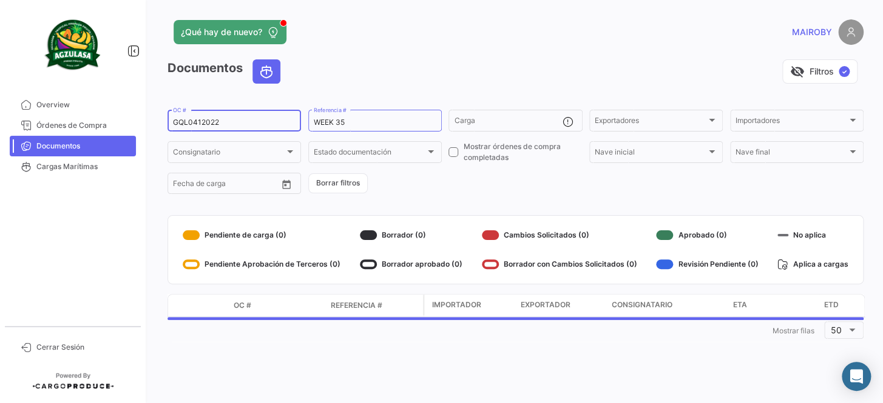
drag, startPoint x: 231, startPoint y: 118, endPoint x: 140, endPoint y: 131, distance: 91.9
click at [140, 131] on mat-sidenav-container "Overview Órdenes de Compra Documentos Cargas Marítimas Cerrar Sesión ¿Qué hay d…" at bounding box center [441, 201] width 883 height 403
paste input "6428358850"
type input "6428358850"
click at [452, 195] on form "6428358850 OC # WEEK 35 Referencia # Carga Exportadores Exportadores Importador…" at bounding box center [515, 152] width 696 height 88
